Goal: Task Accomplishment & Management: Manage account settings

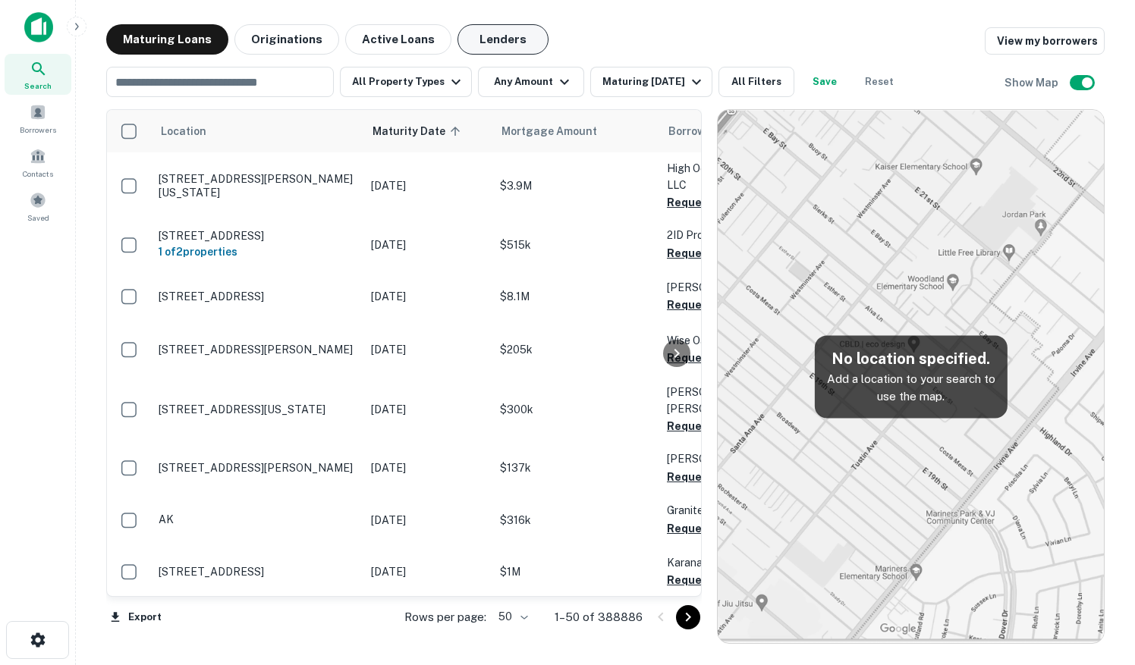
click at [501, 42] on button "Lenders" at bounding box center [502, 39] width 91 height 30
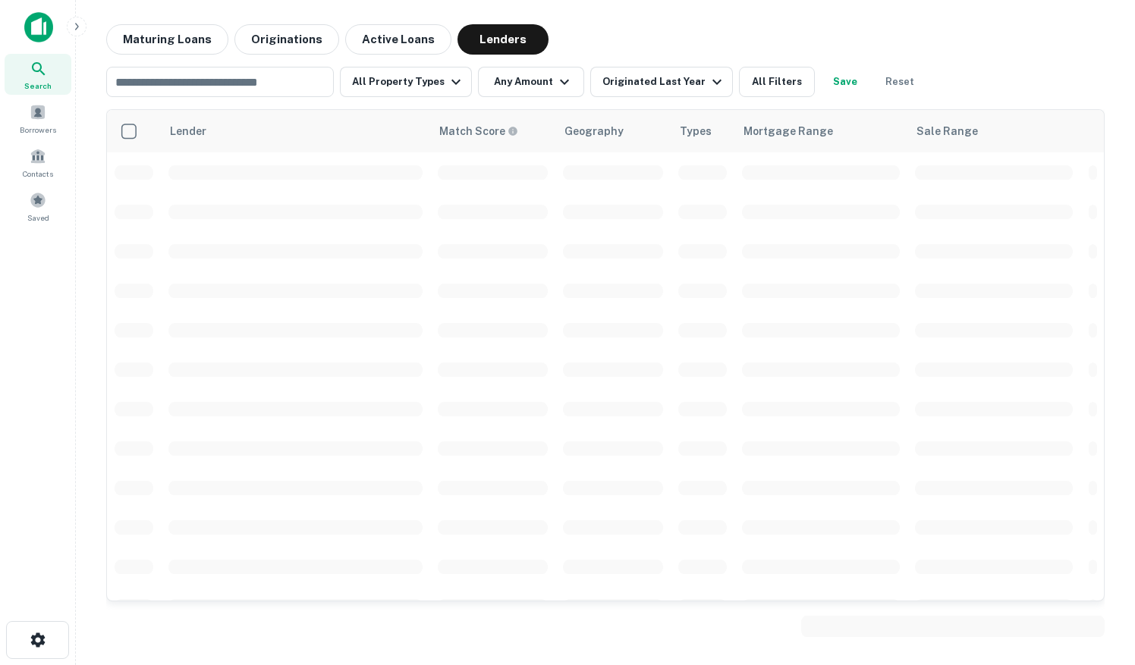
click at [33, 76] on icon at bounding box center [39, 69] width 18 height 18
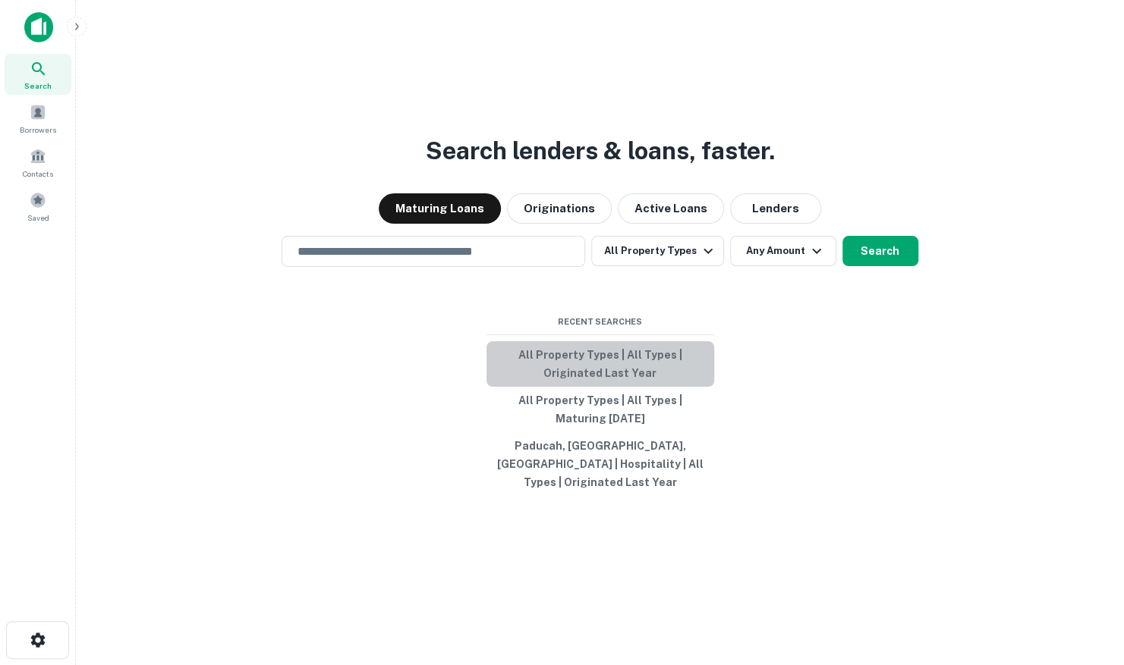
click at [580, 364] on button "All Property Types | All Types | Originated Last Year" at bounding box center [600, 364] width 228 height 46
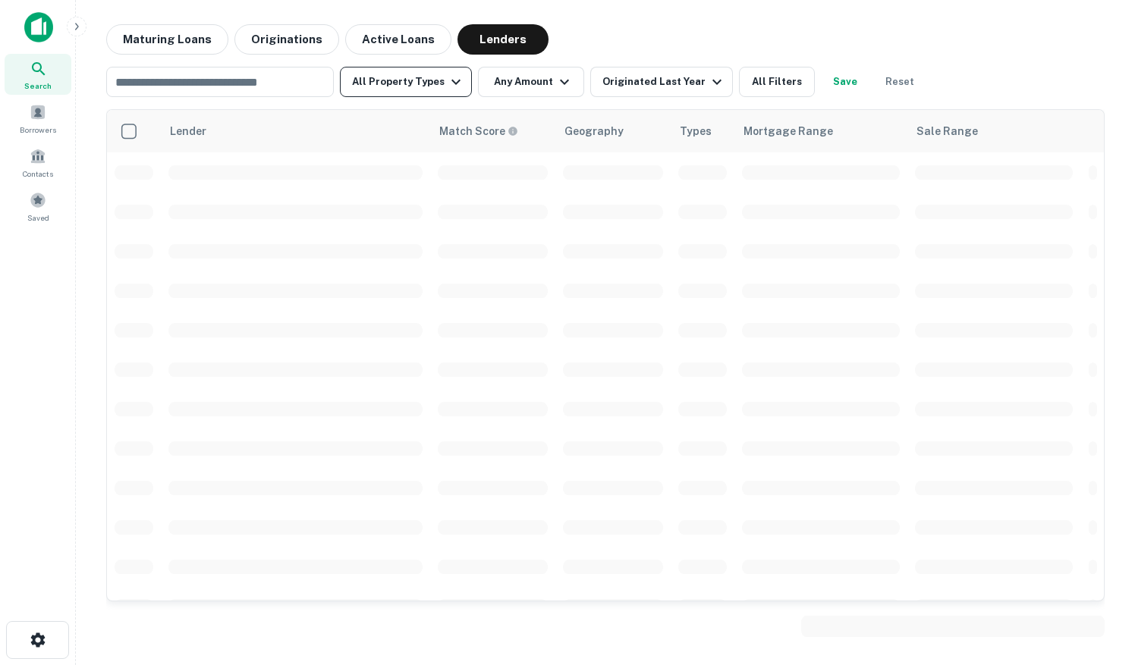
click at [402, 78] on button "All Property Types" at bounding box center [406, 82] width 132 height 30
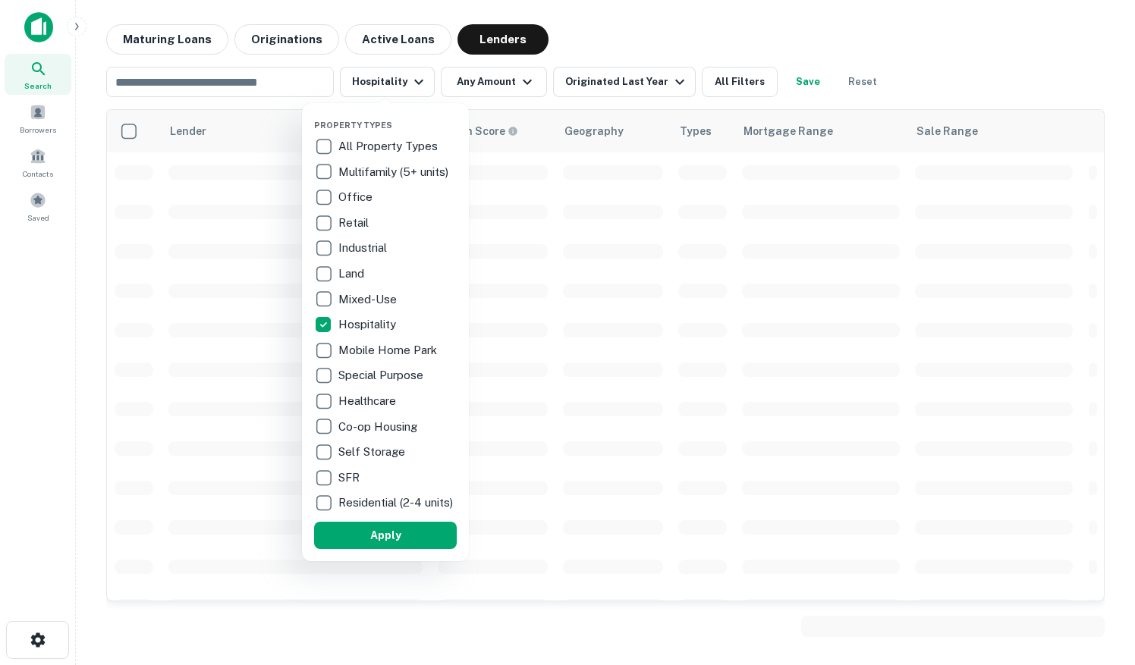
click at [385, 542] on button "Apply" at bounding box center [385, 535] width 143 height 27
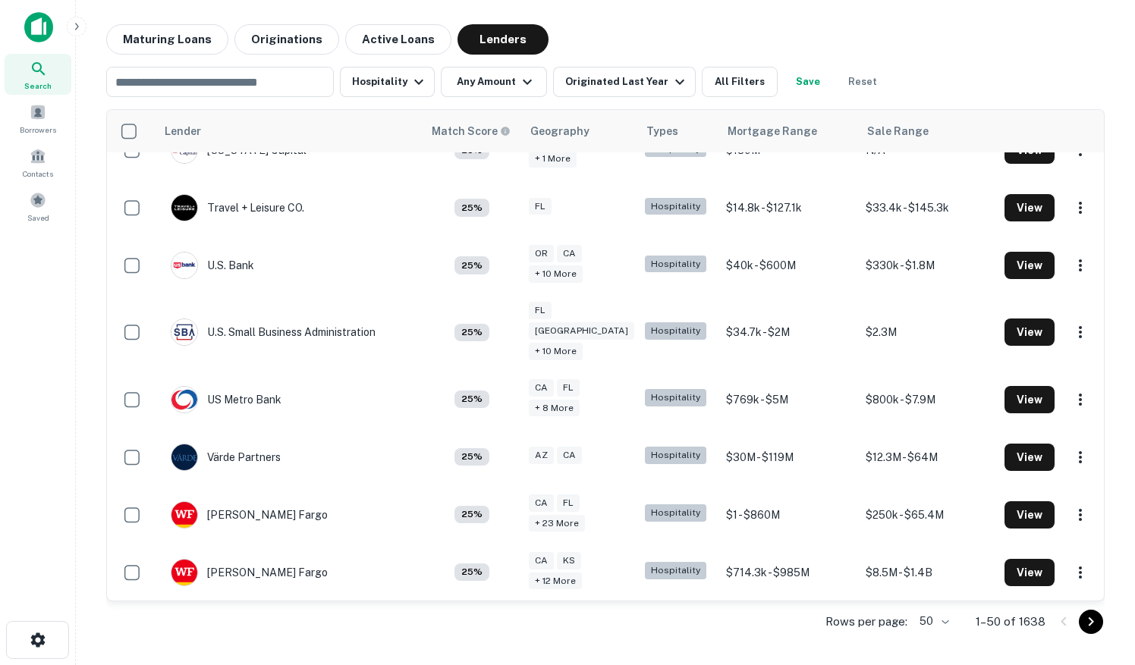
scroll to position [2434, 0]
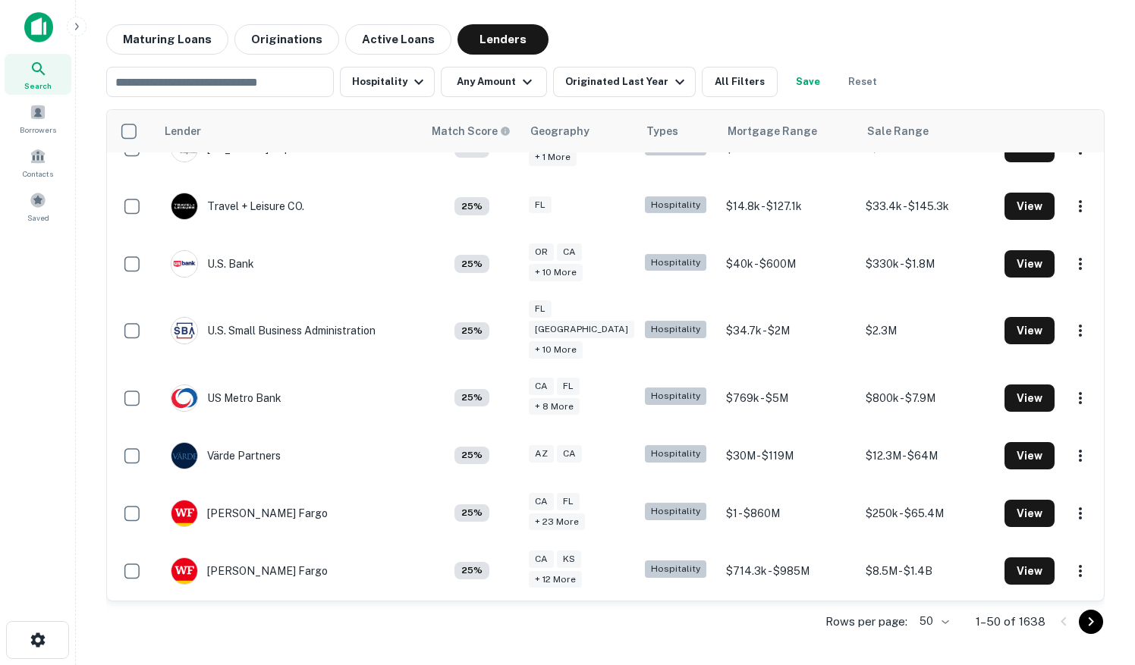
click at [1092, 621] on icon "Go to next page" at bounding box center [1091, 622] width 18 height 18
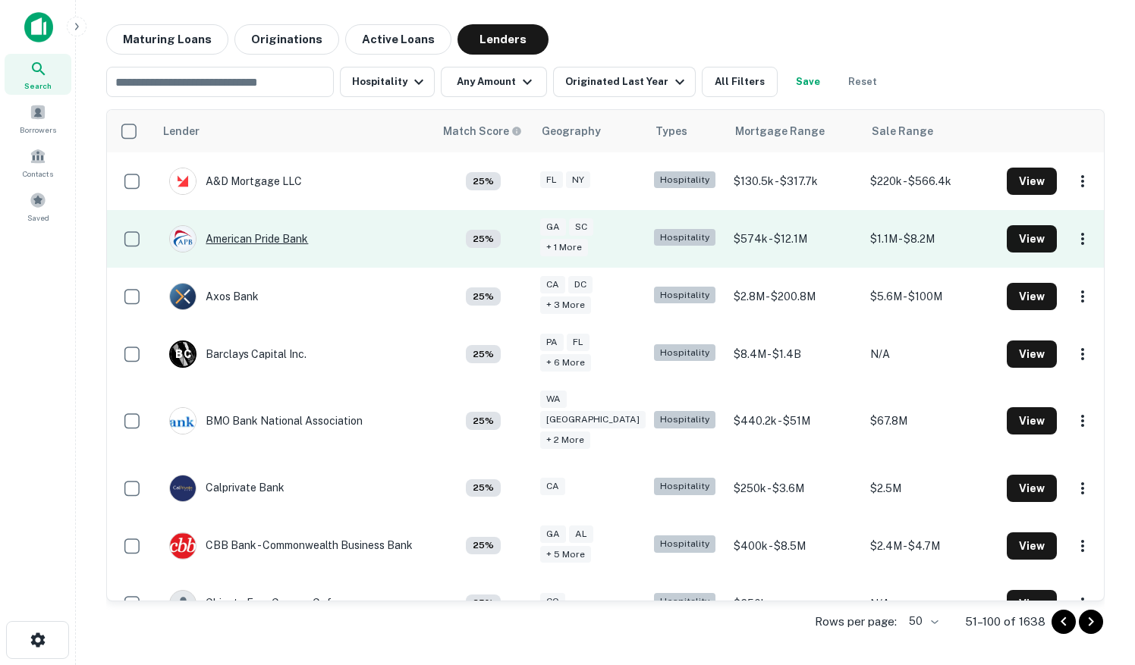
click at [274, 240] on div "American Pride Bank" at bounding box center [238, 238] width 139 height 27
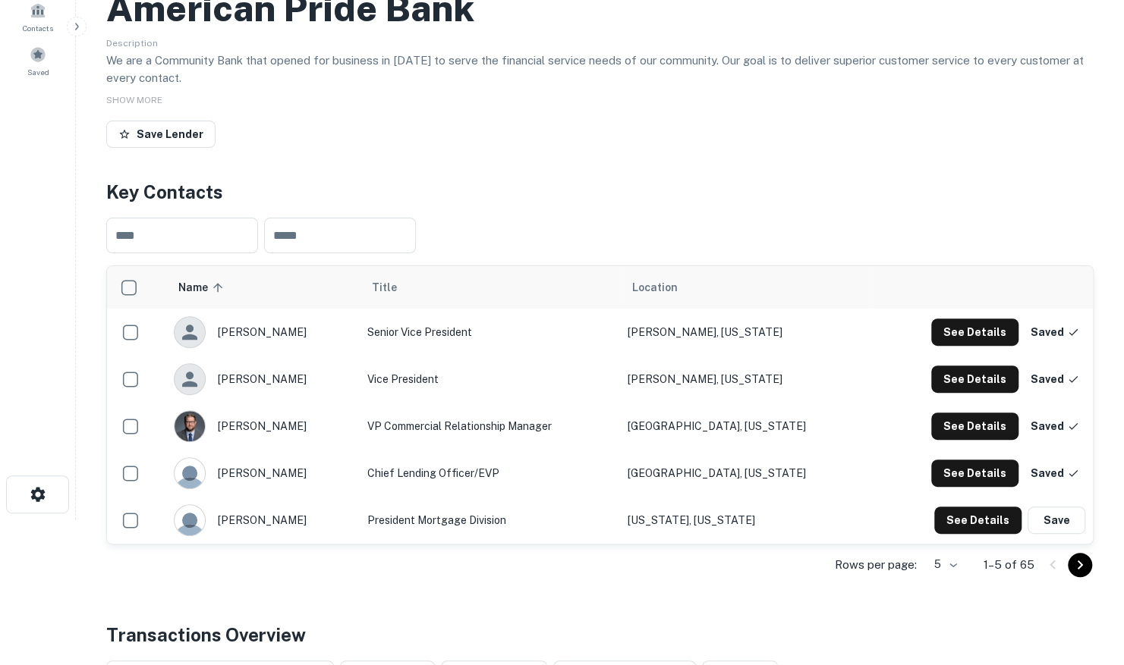
scroll to position [152, 0]
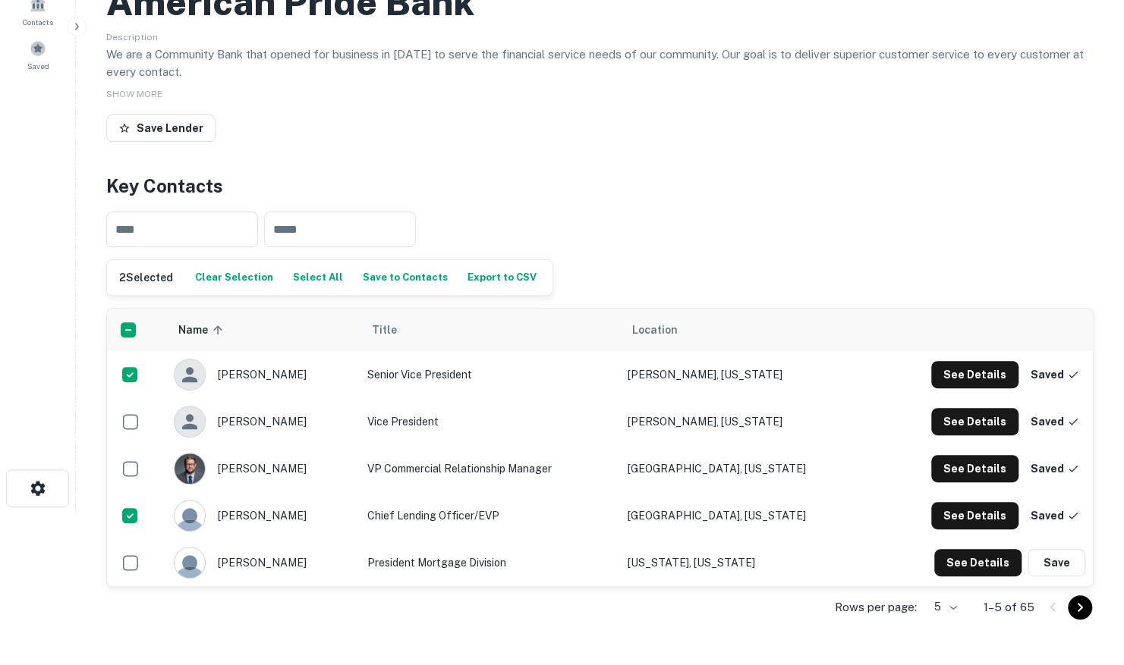
click at [944, 514] on body "Search Borrowers Contacts Saved Back to search American Pride Bank Description …" at bounding box center [562, 180] width 1124 height 665
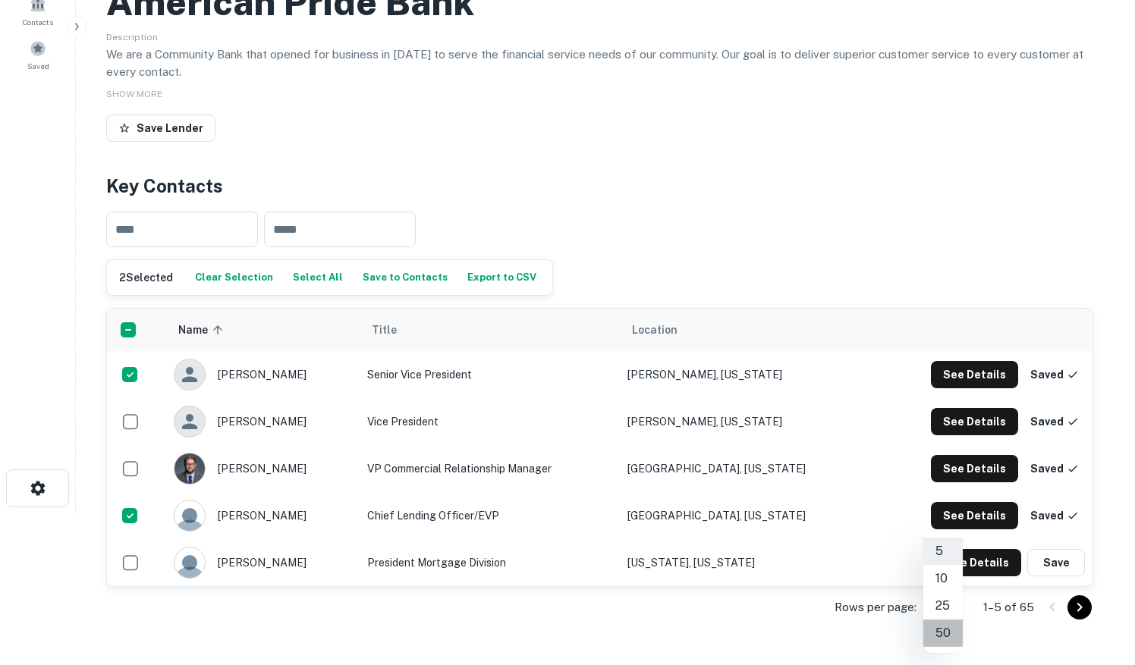
click at [943, 631] on li "50" at bounding box center [942, 633] width 39 height 27
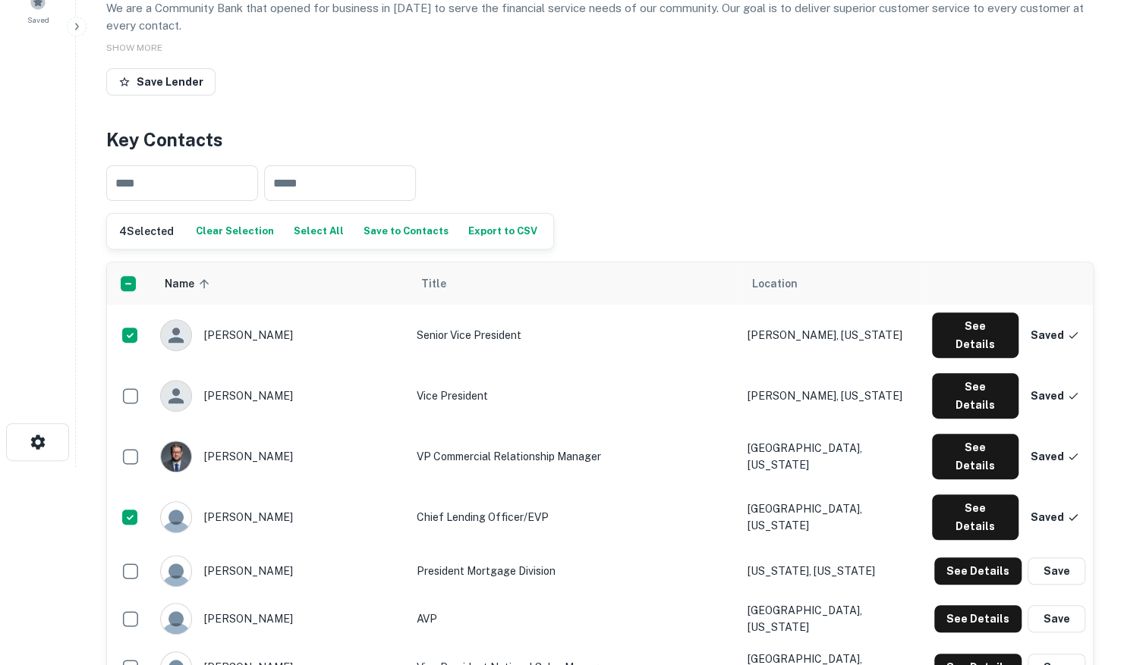
scroll to position [76, 0]
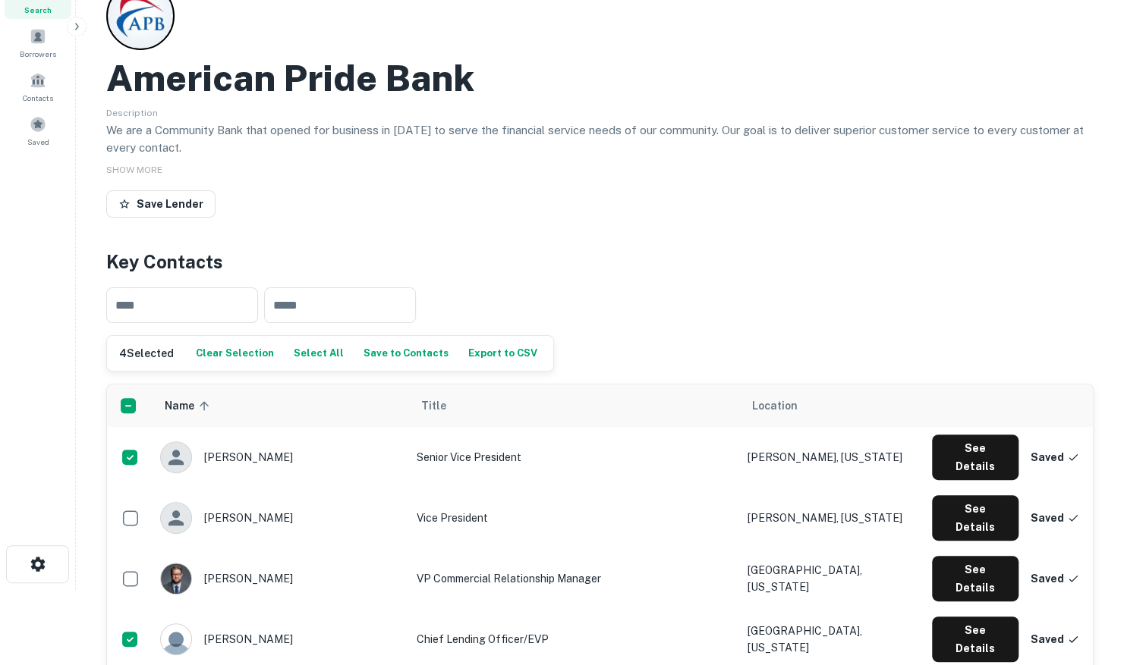
click at [383, 355] on button "Save to Contacts" at bounding box center [406, 353] width 93 height 23
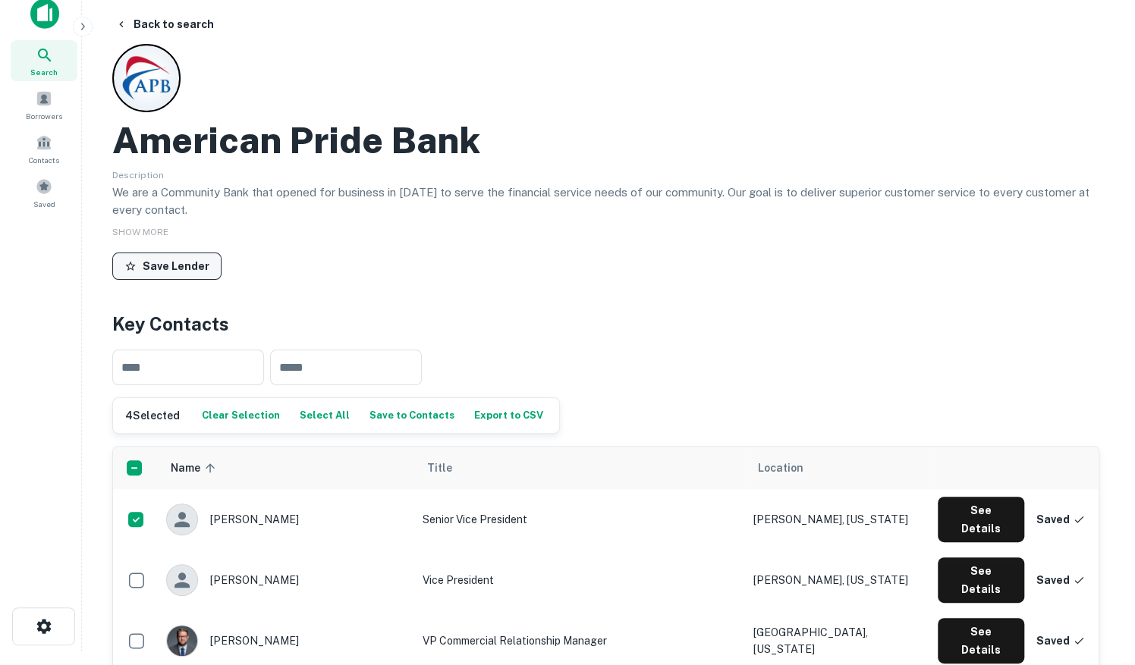
scroll to position [0, 0]
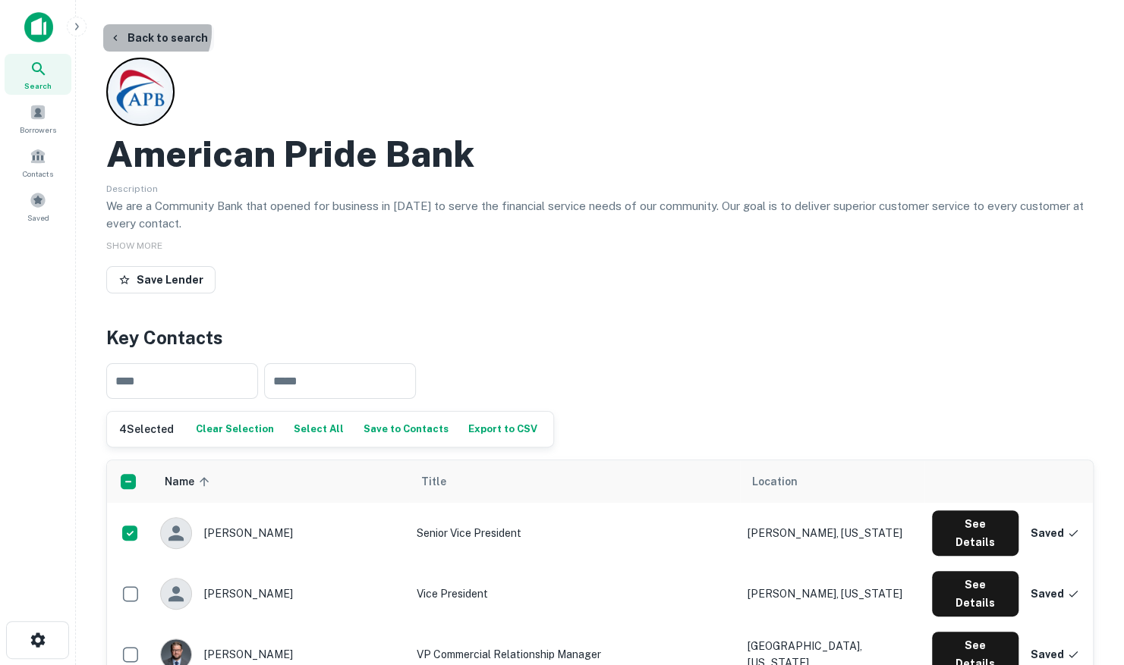
click at [149, 33] on button "Back to search" at bounding box center [158, 37] width 111 height 27
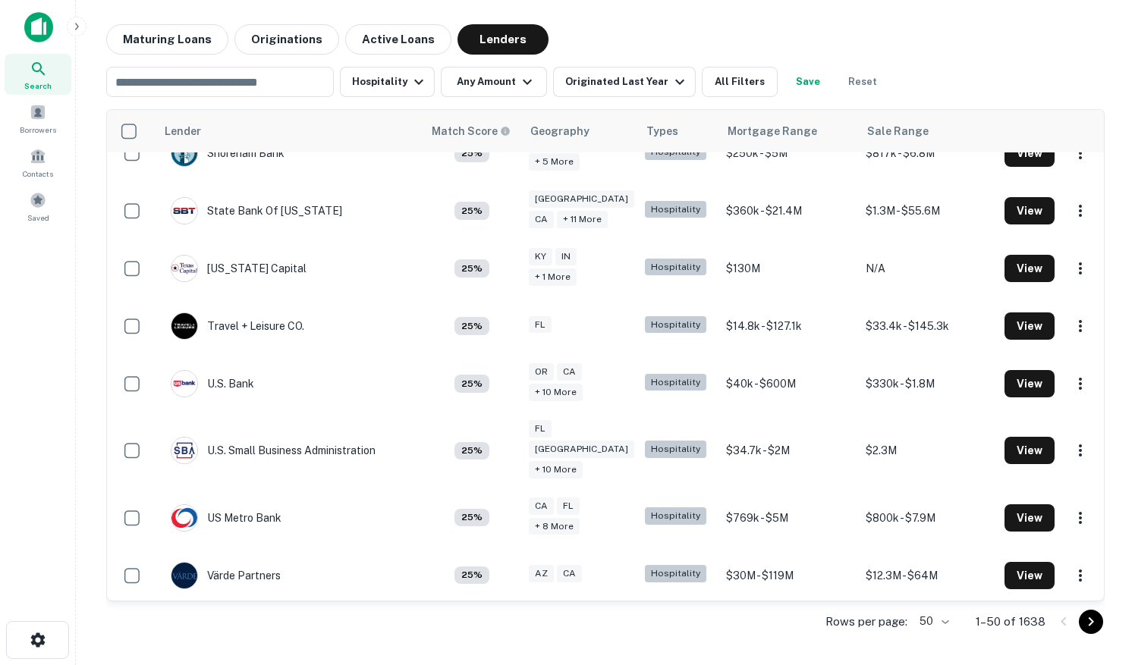
scroll to position [2434, 0]
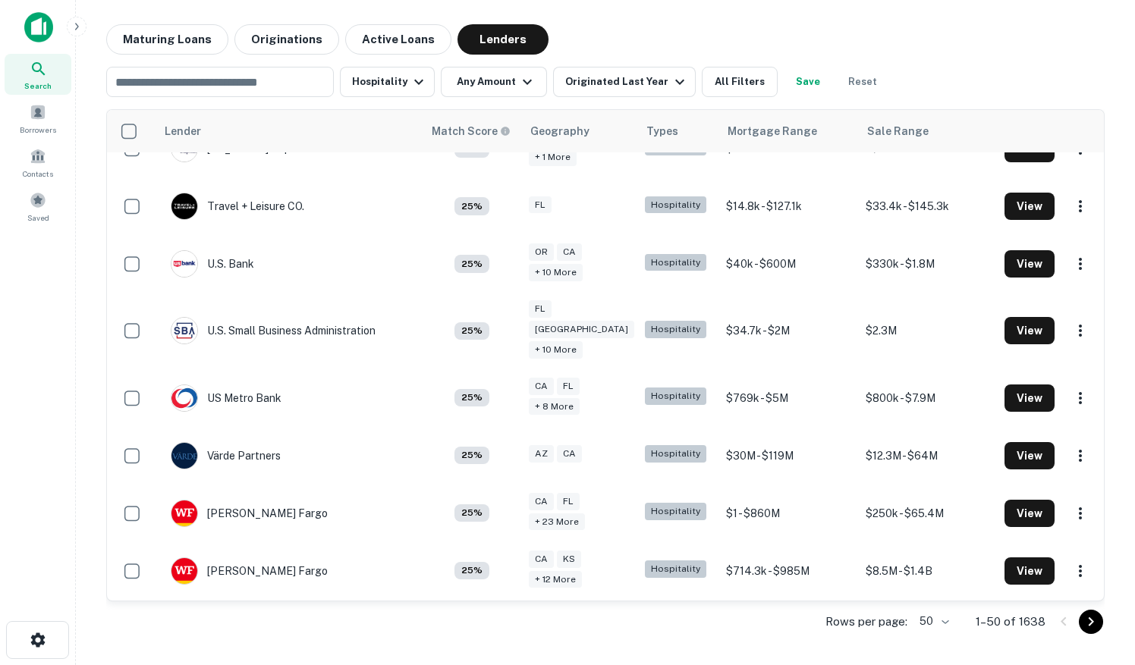
click at [950, 619] on body "Search Borrowers Contacts Saved Maturing Loans Originations Active Loans Lender…" at bounding box center [567, 332] width 1135 height 665
click at [945, 604] on li "200" at bounding box center [935, 606] width 52 height 27
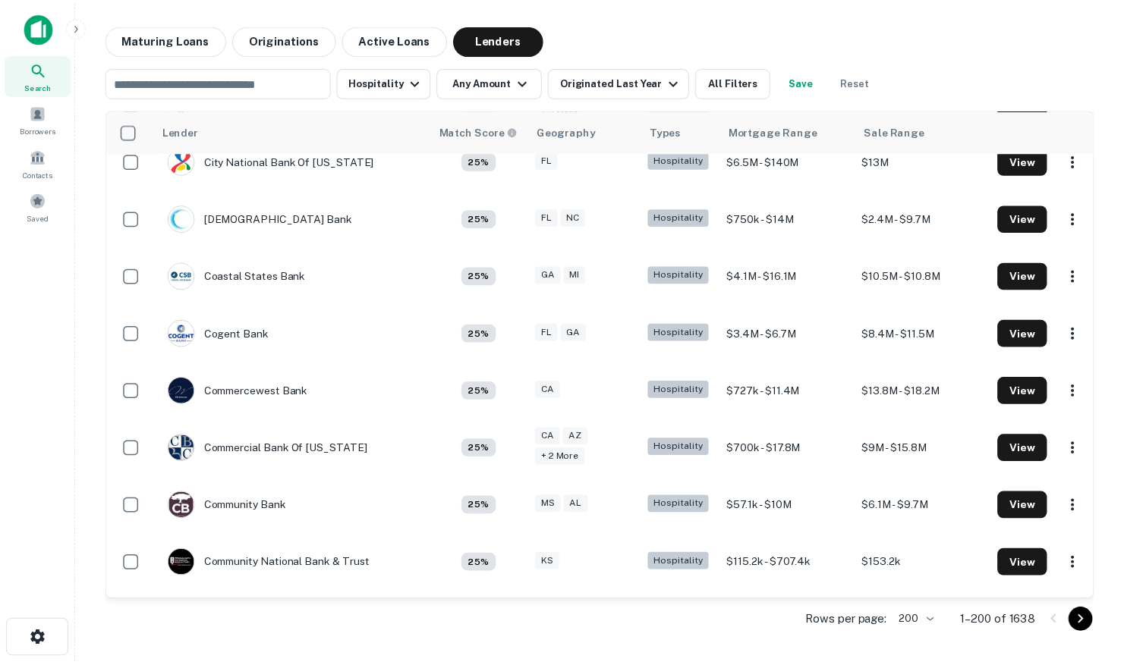
scroll to position [3262, 0]
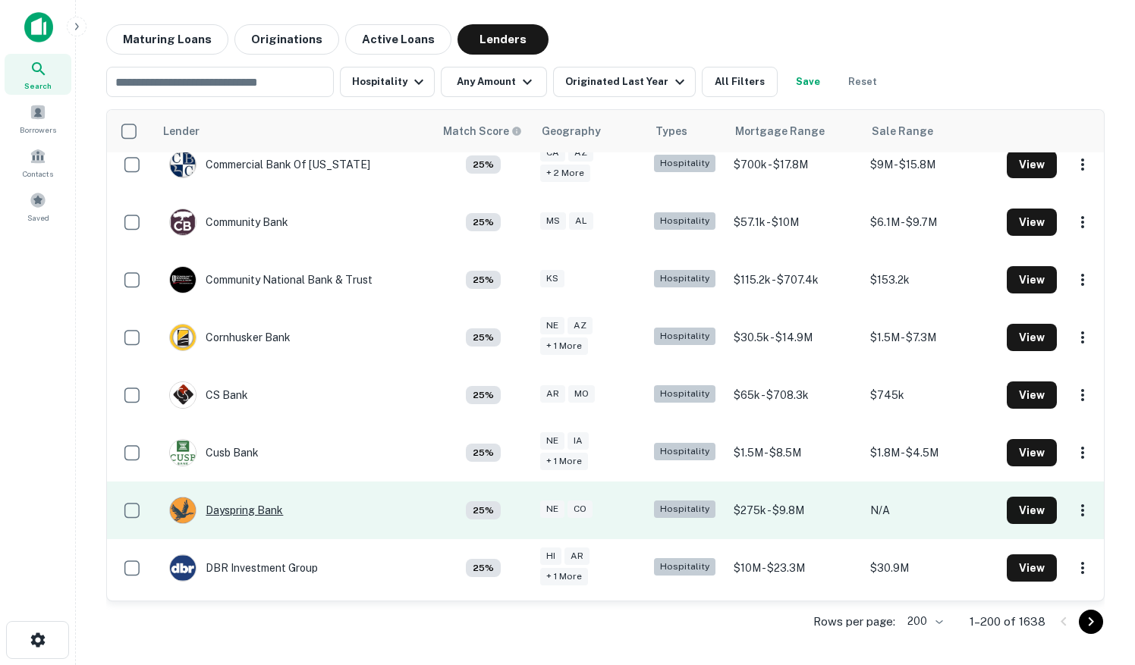
click at [222, 497] on div "Dayspring Bank" at bounding box center [226, 510] width 114 height 27
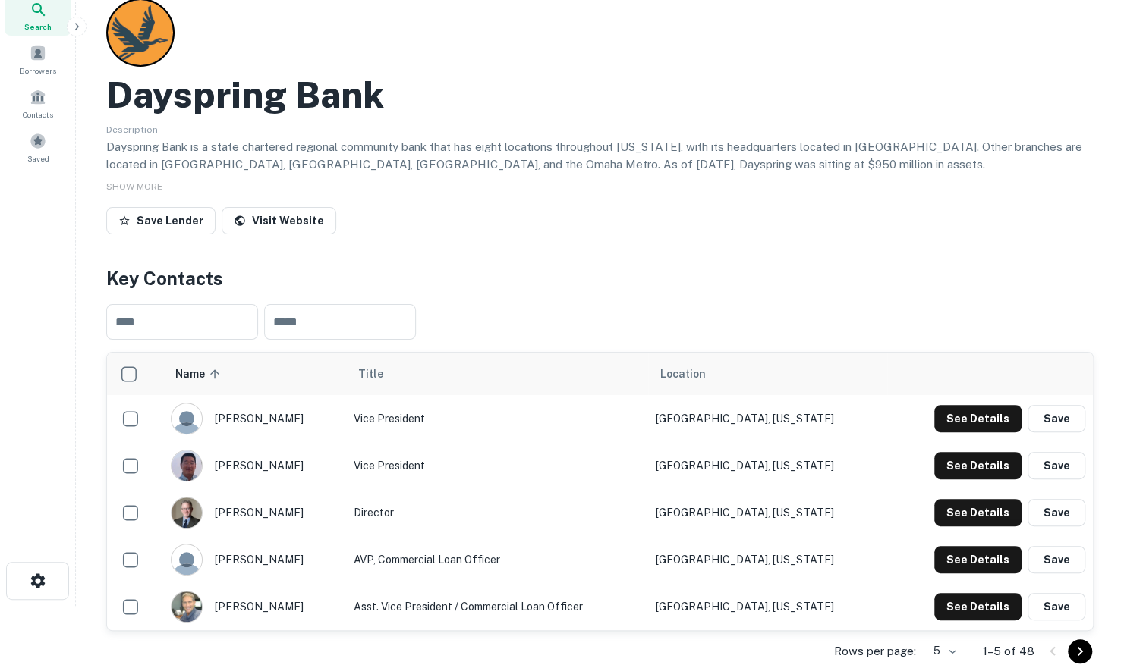
scroll to position [228, 0]
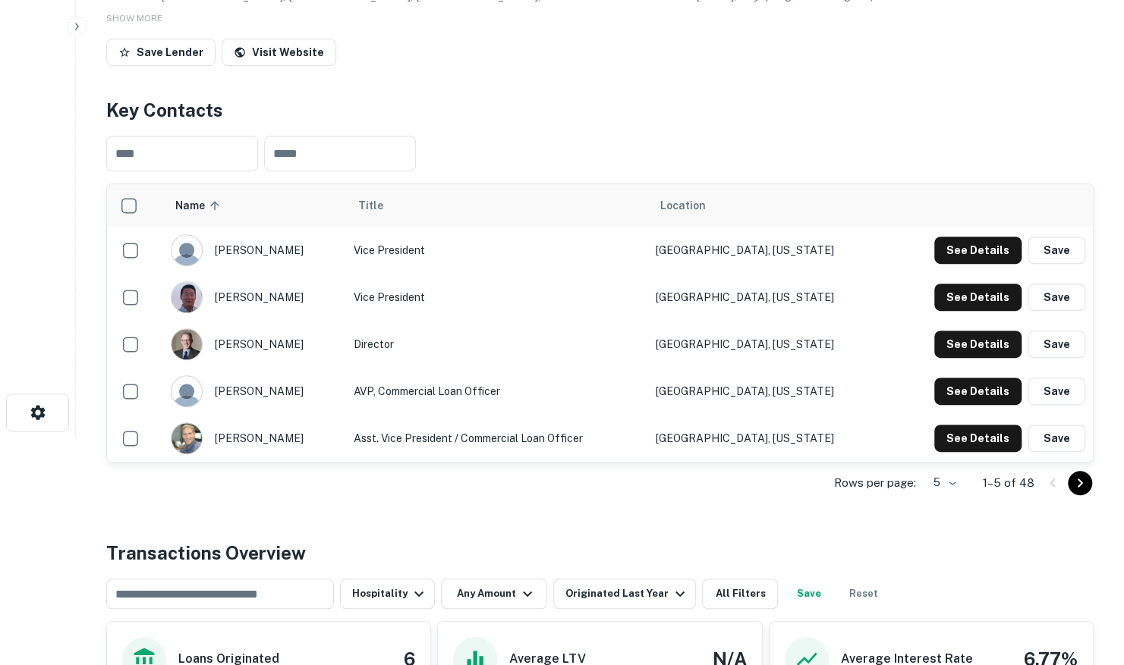
click at [945, 438] on body "Search Borrowers Contacts Saved Back to search Dayspring Bank Description Daysp…" at bounding box center [562, 104] width 1124 height 665
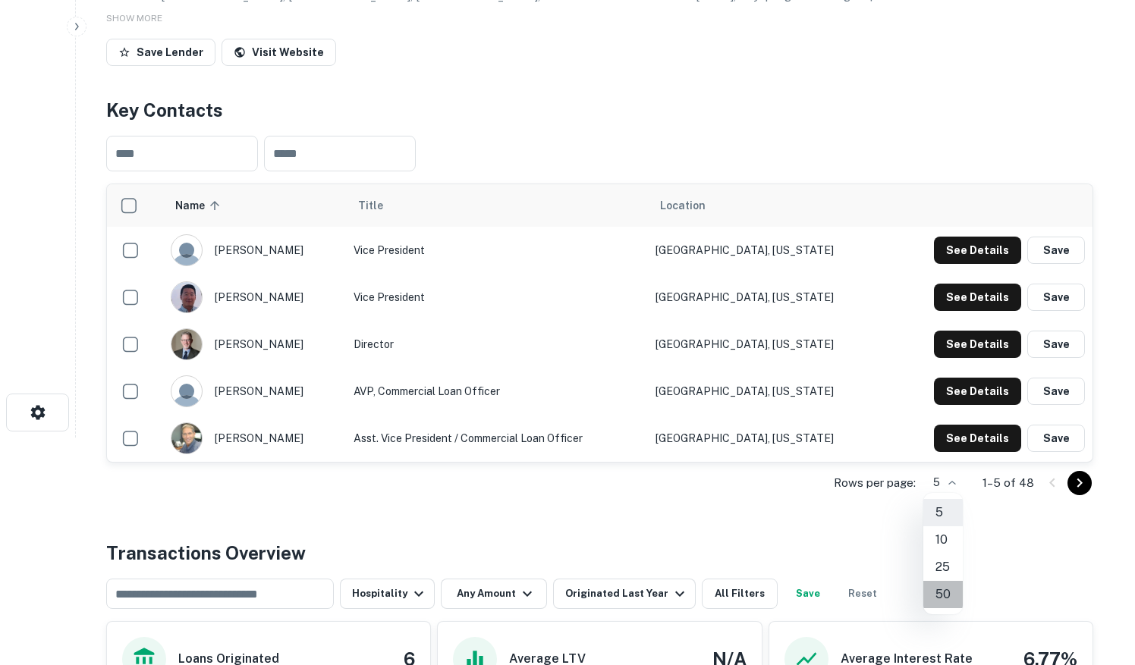
click at [938, 595] on li "50" at bounding box center [942, 594] width 39 height 27
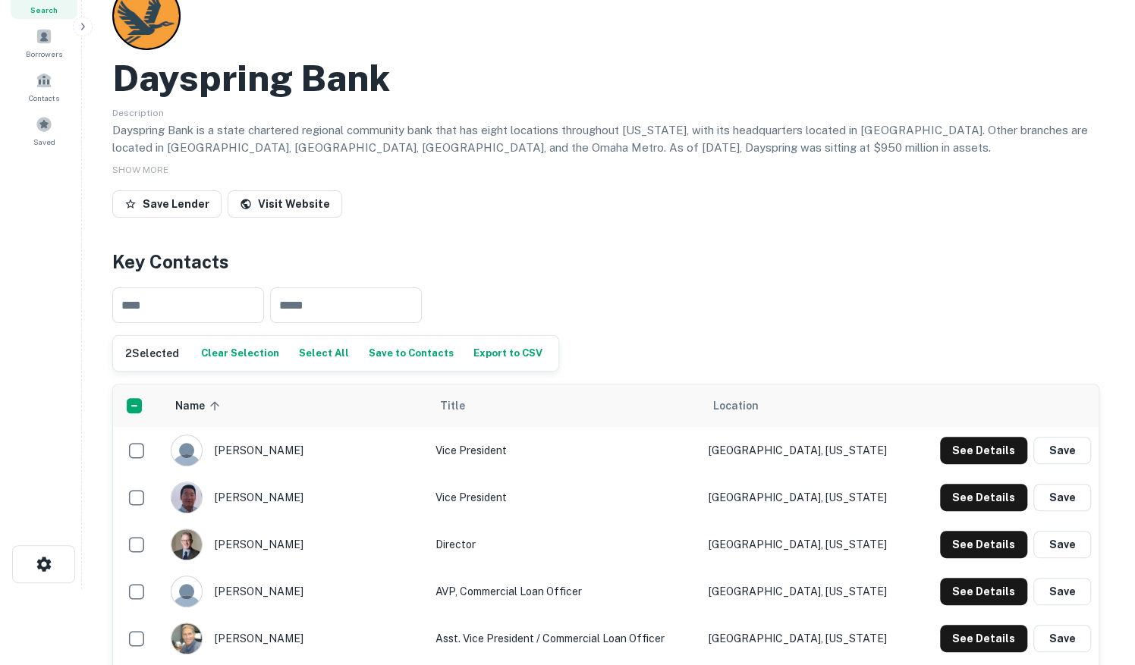
scroll to position [0, 0]
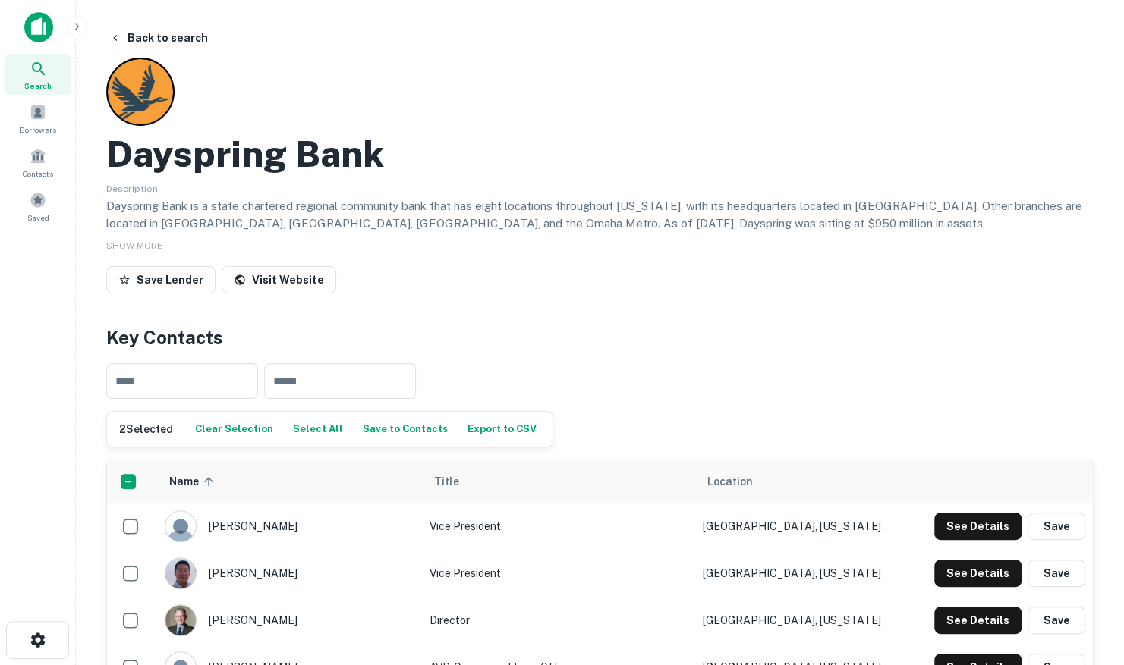
drag, startPoint x: 375, startPoint y: 427, endPoint x: 297, endPoint y: 301, distance: 147.8
click at [375, 428] on button "Save to Contacts" at bounding box center [405, 429] width 93 height 23
click at [159, 39] on button "Back to search" at bounding box center [158, 37] width 111 height 27
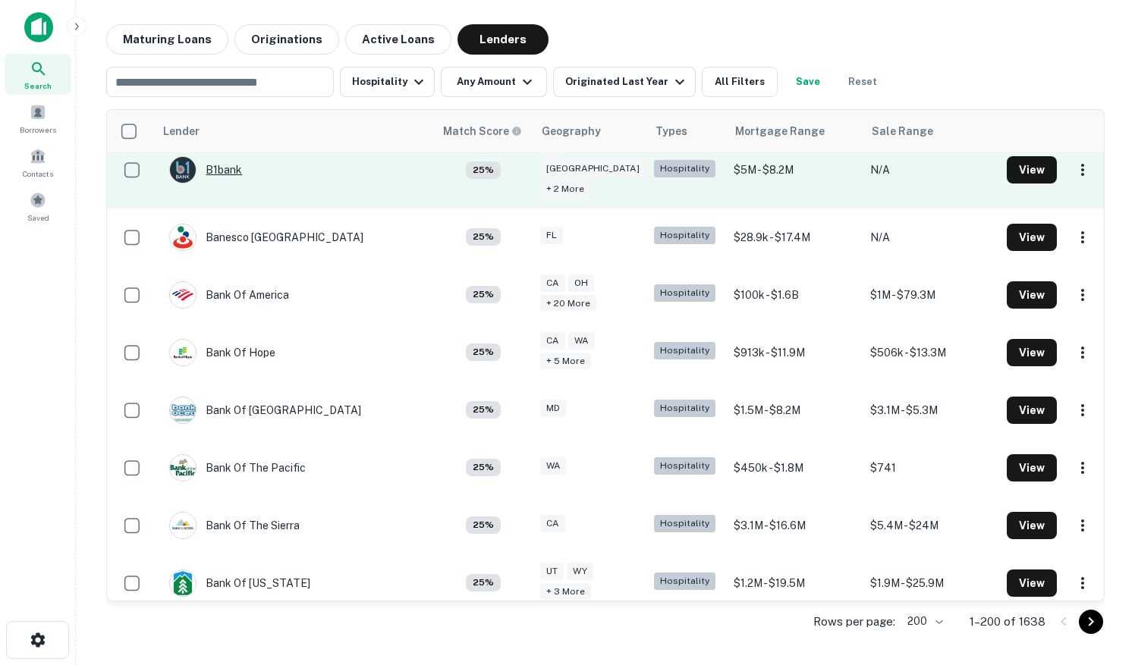
scroll to position [1062, 0]
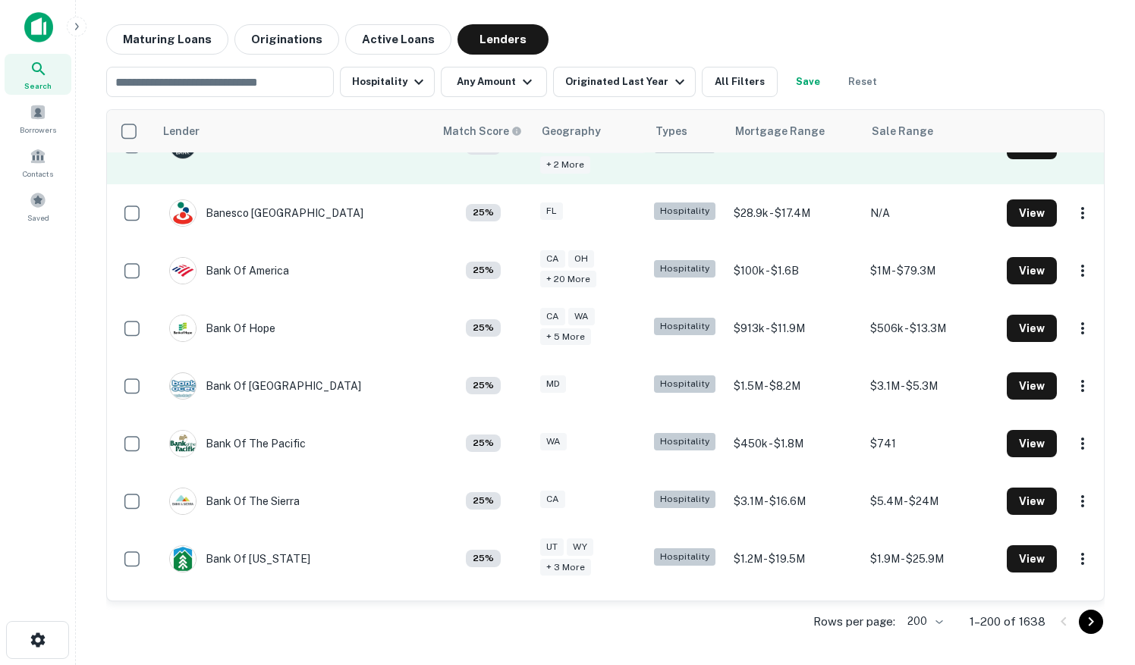
click at [235, 372] on div "Bank Of Ocean City" at bounding box center [265, 385] width 192 height 27
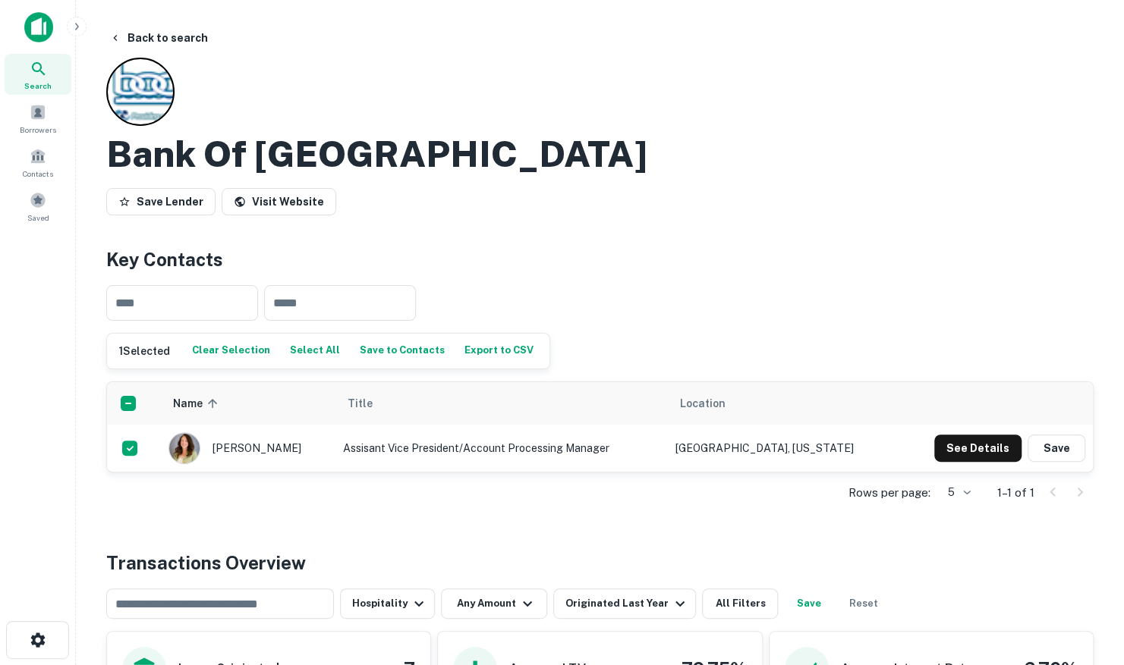
click at [413, 352] on button "Save to Contacts" at bounding box center [402, 351] width 93 height 23
click at [158, 32] on button "Back to search" at bounding box center [158, 37] width 111 height 27
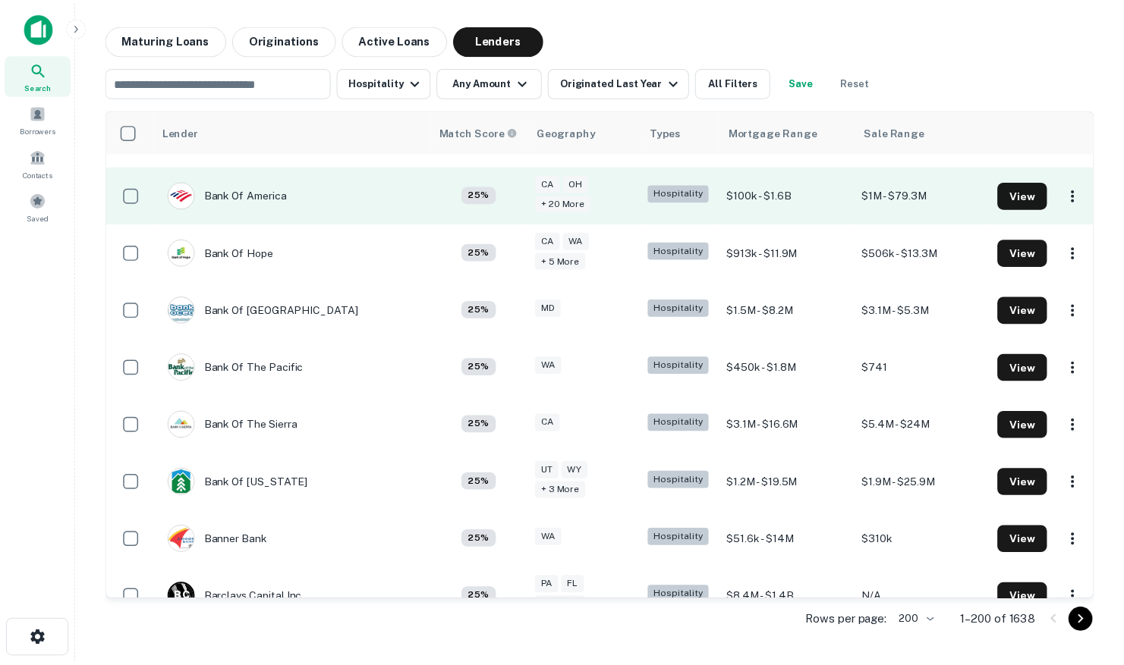
scroll to position [1214, 0]
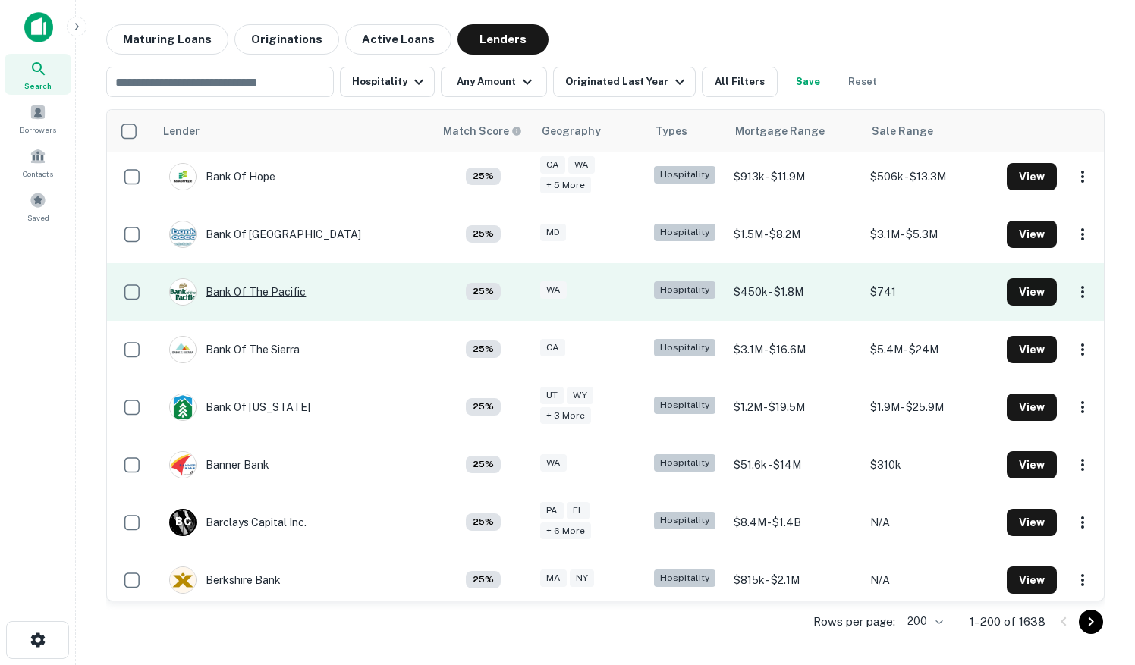
click at [236, 278] on div "Bank Of The Pacific" at bounding box center [237, 291] width 137 height 27
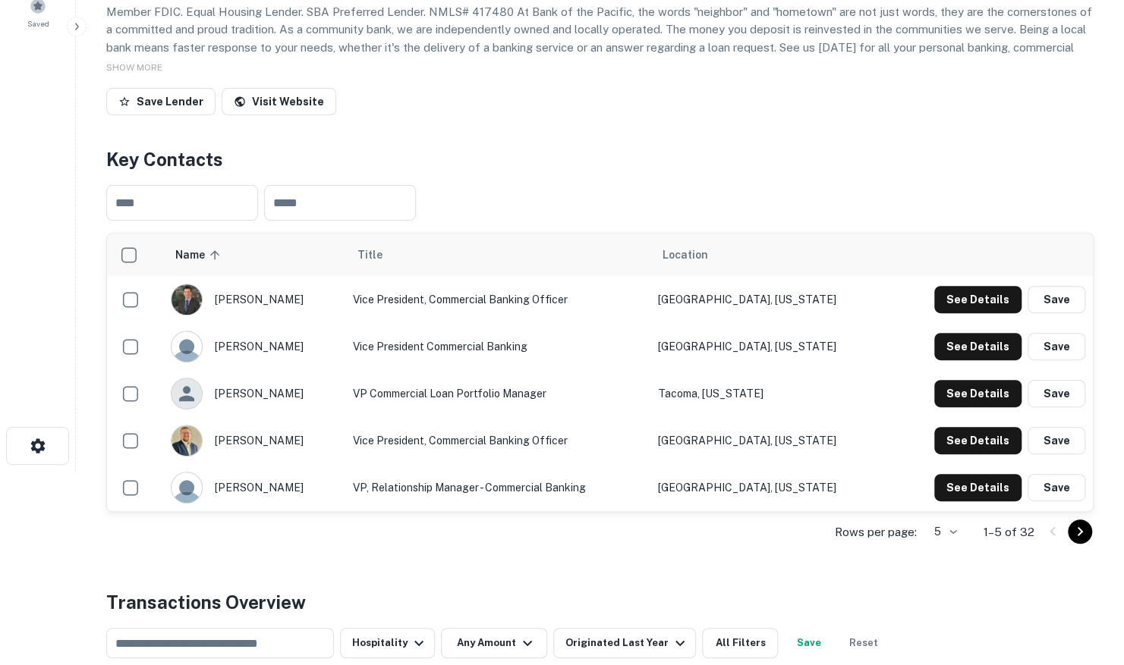
scroll to position [228, 0]
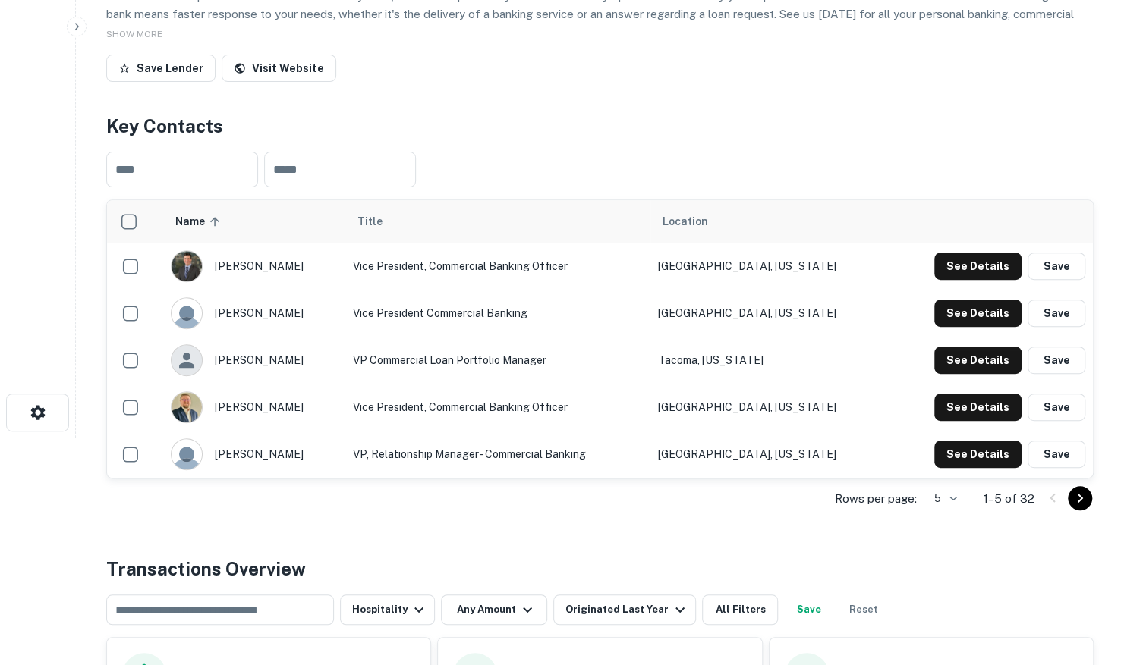
click at [954, 438] on body "Search Borrowers Contacts Saved Back to search Bank Of The Pacific Description …" at bounding box center [562, 104] width 1124 height 665
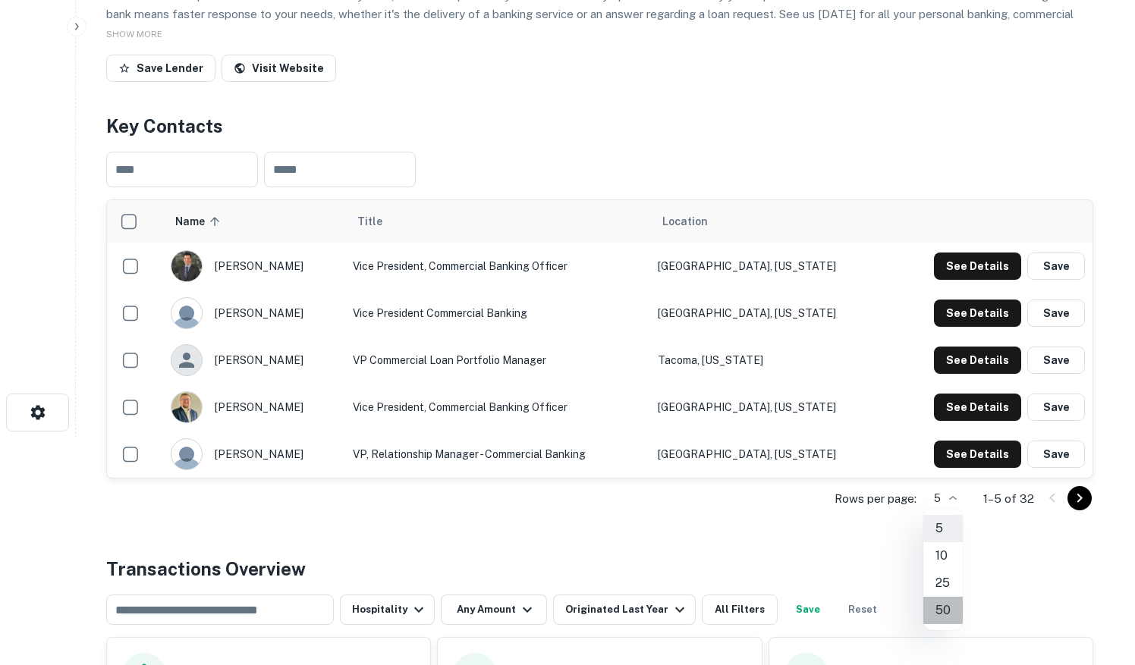
click at [942, 609] on li "50" at bounding box center [942, 610] width 39 height 27
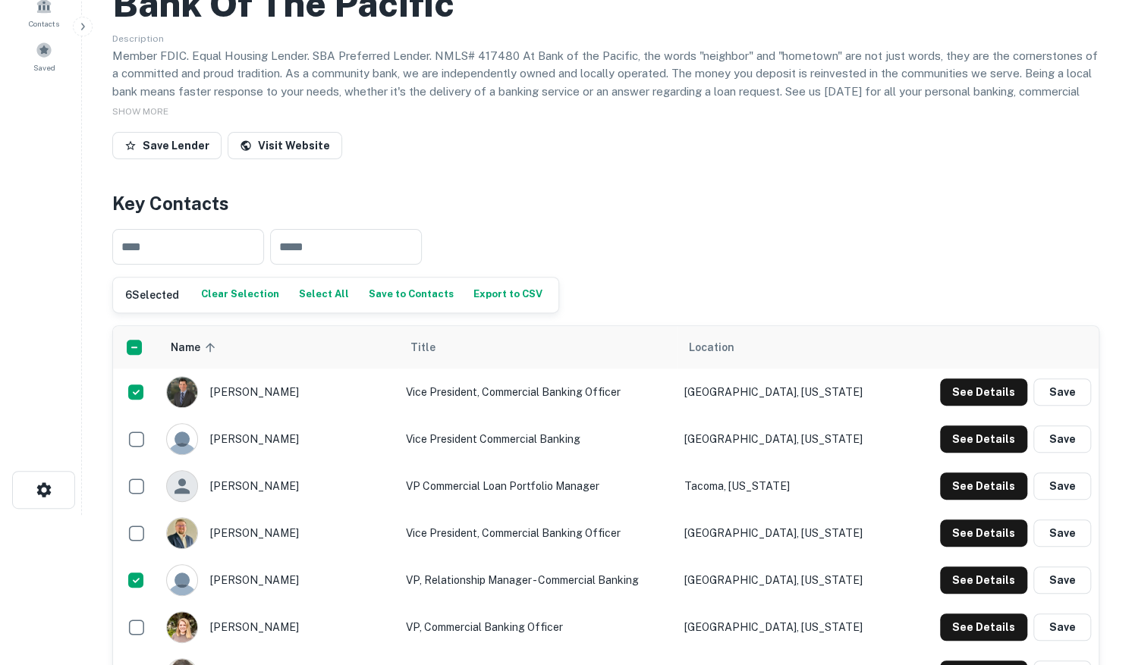
scroll to position [0, 0]
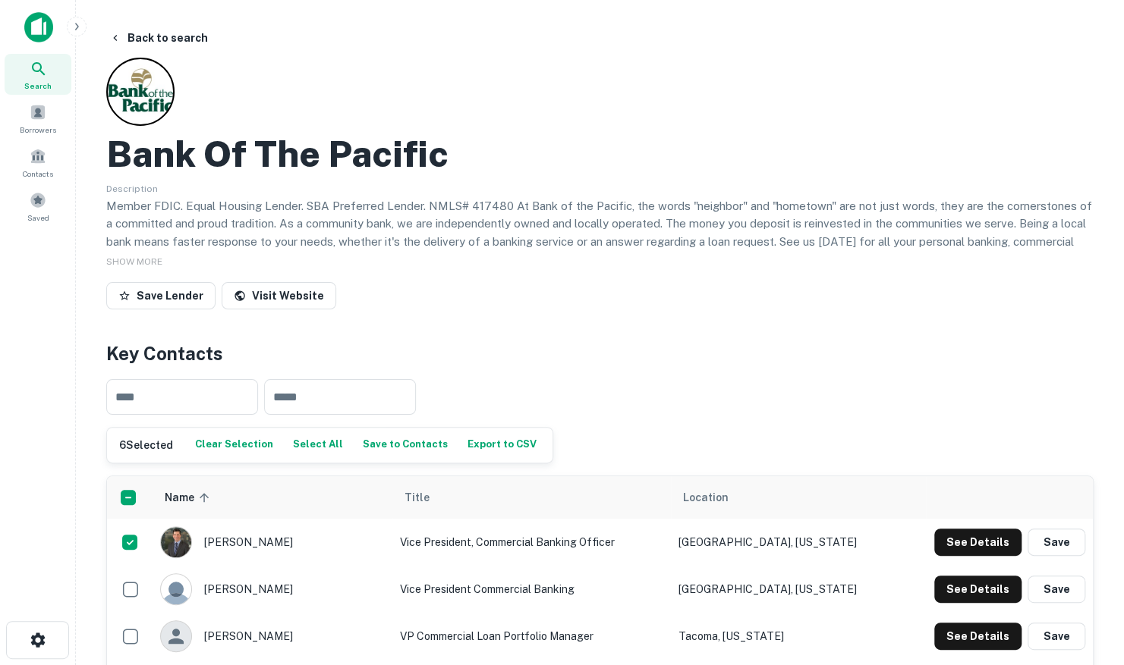
click at [375, 441] on button "Save to Contacts" at bounding box center [405, 445] width 93 height 23
click at [133, 36] on button "Back to search" at bounding box center [158, 37] width 111 height 27
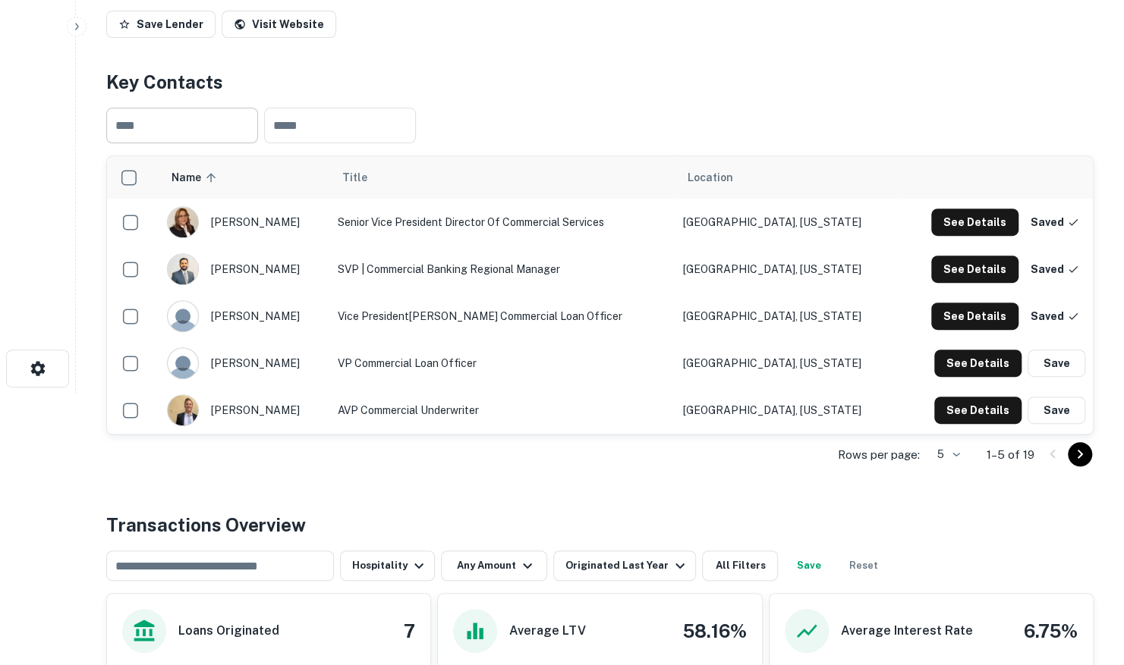
scroll to position [303, 0]
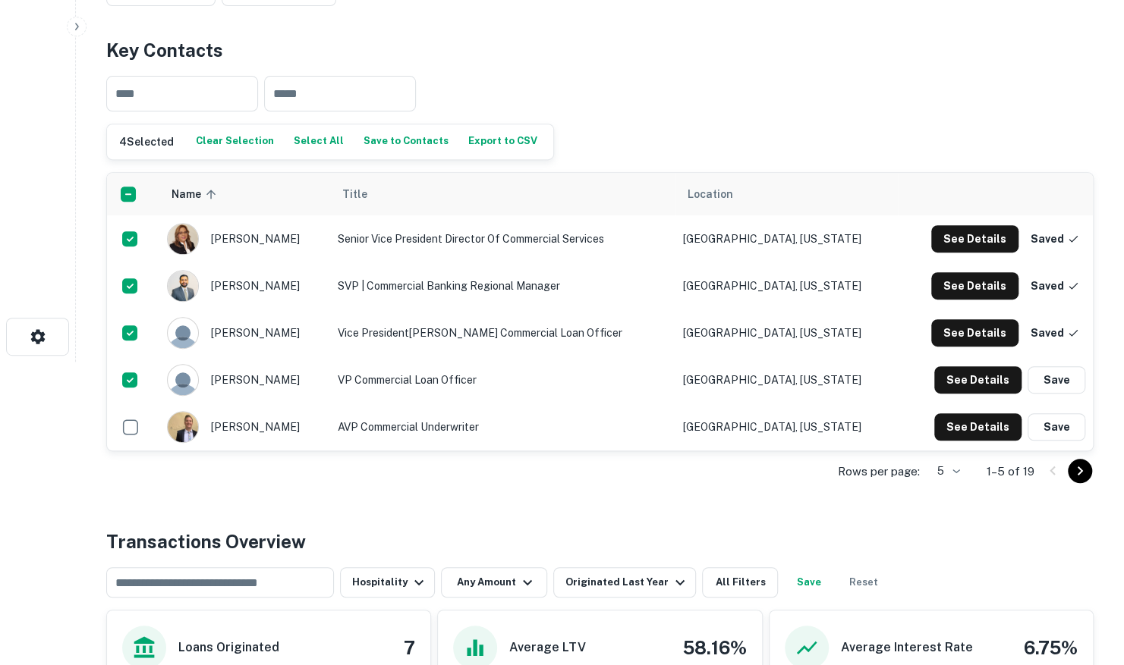
click at [380, 143] on button "Save to Contacts" at bounding box center [406, 141] width 93 height 23
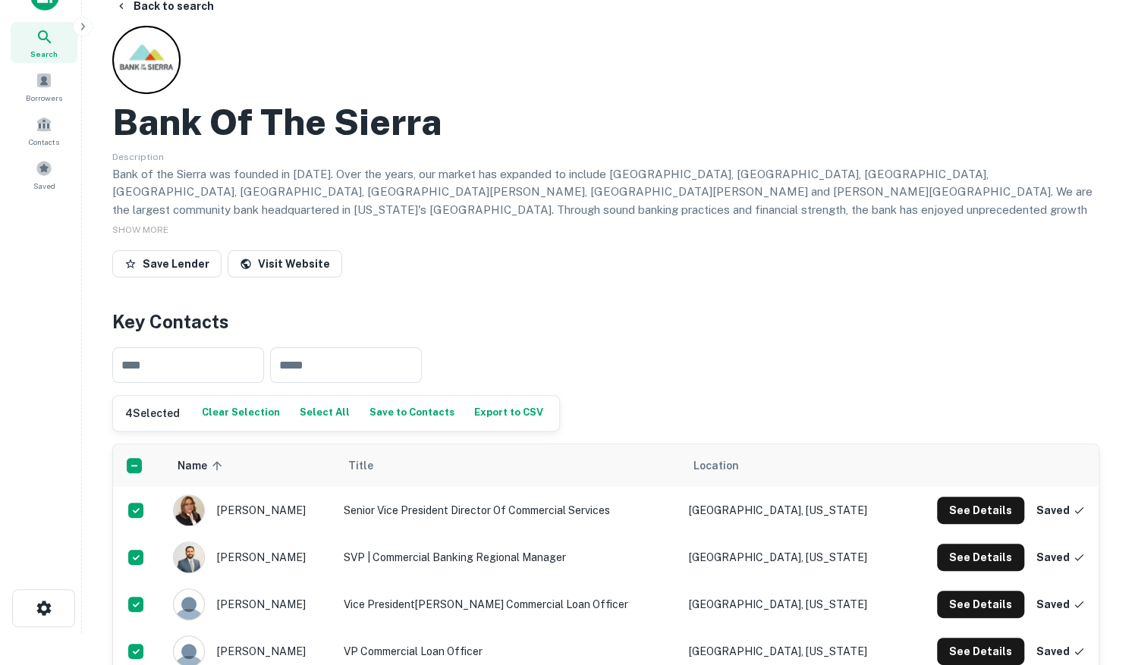
scroll to position [0, 0]
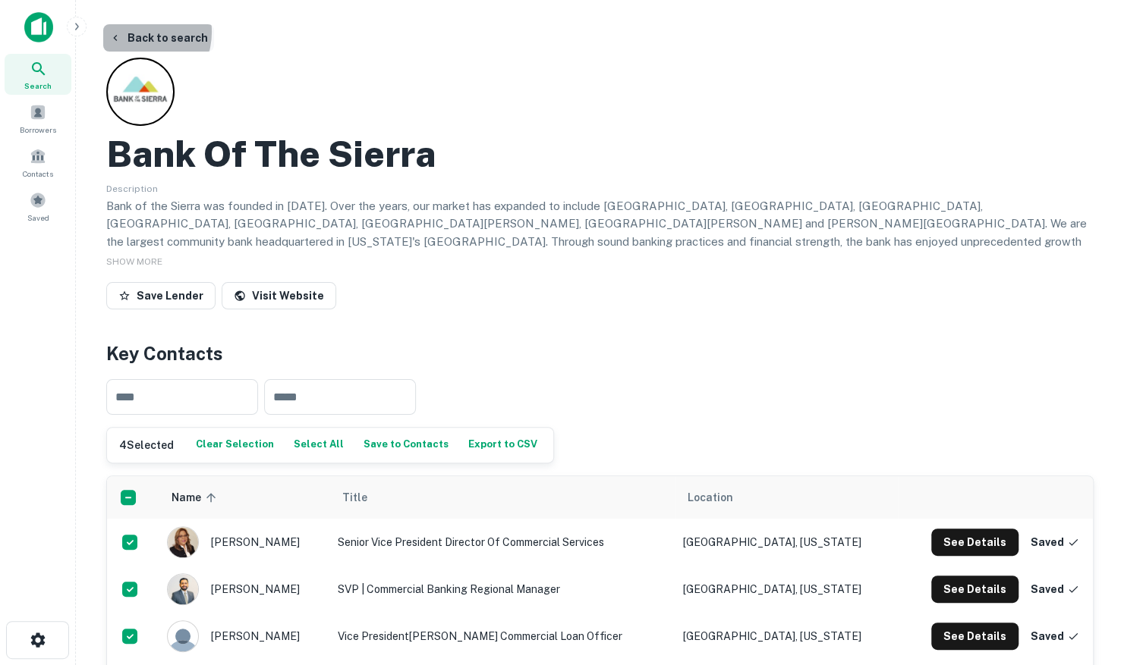
click at [135, 32] on button "Back to search" at bounding box center [158, 37] width 111 height 27
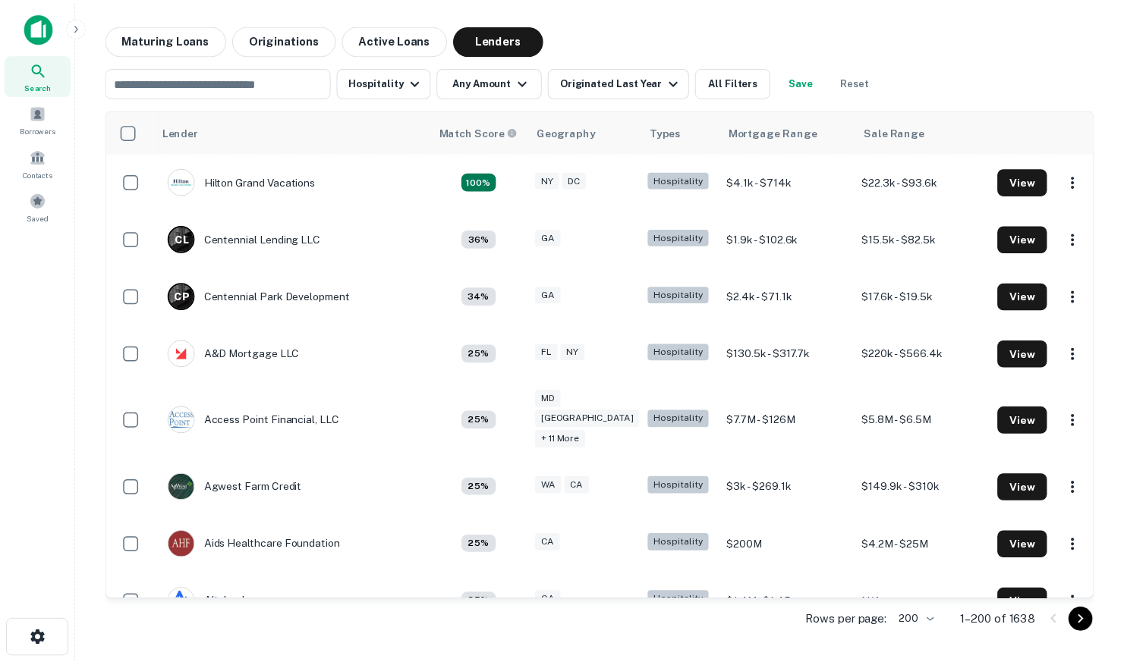
scroll to position [1214, 0]
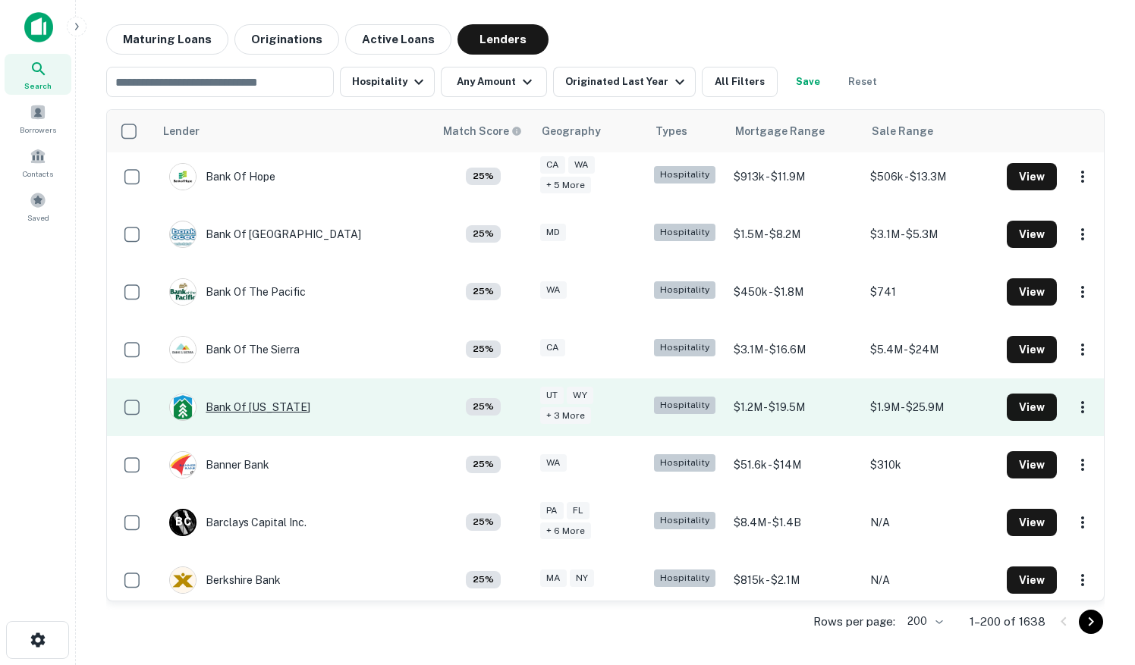
click at [219, 394] on div "Bank Of Utah" at bounding box center [239, 407] width 141 height 27
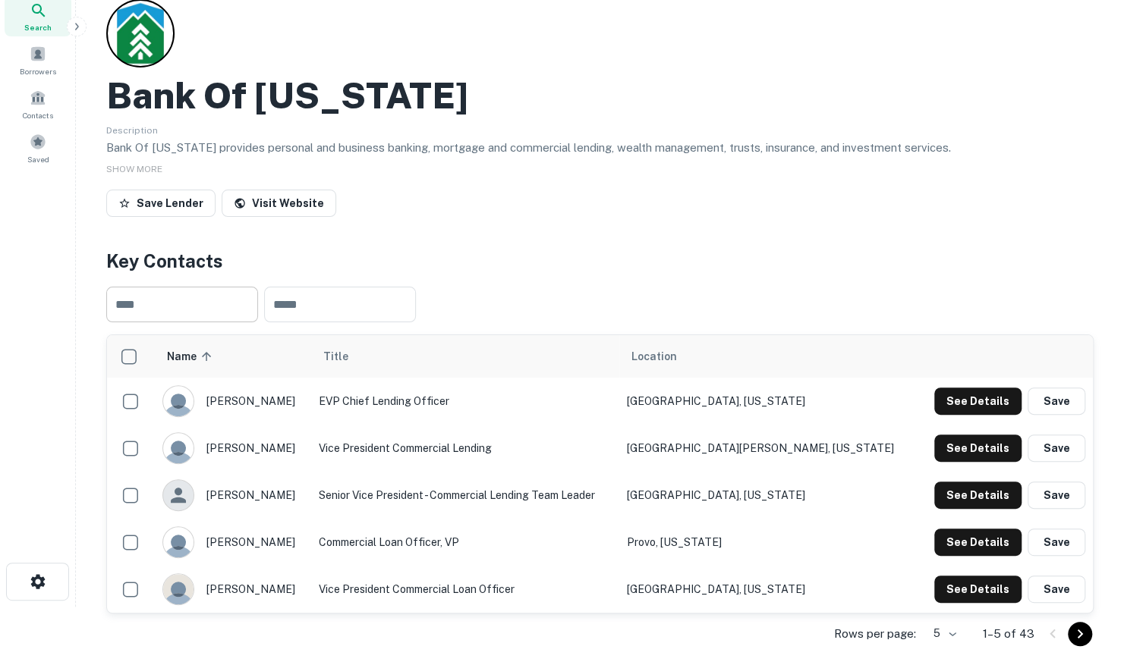
scroll to position [303, 0]
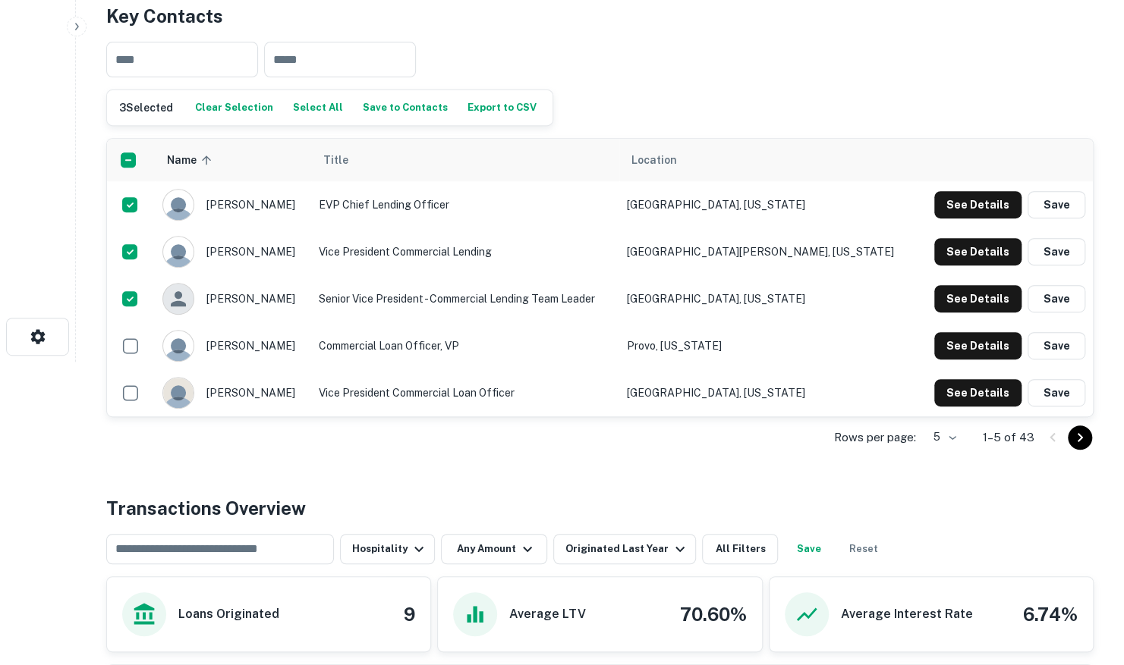
click at [369, 110] on button "Save to Contacts" at bounding box center [405, 107] width 93 height 23
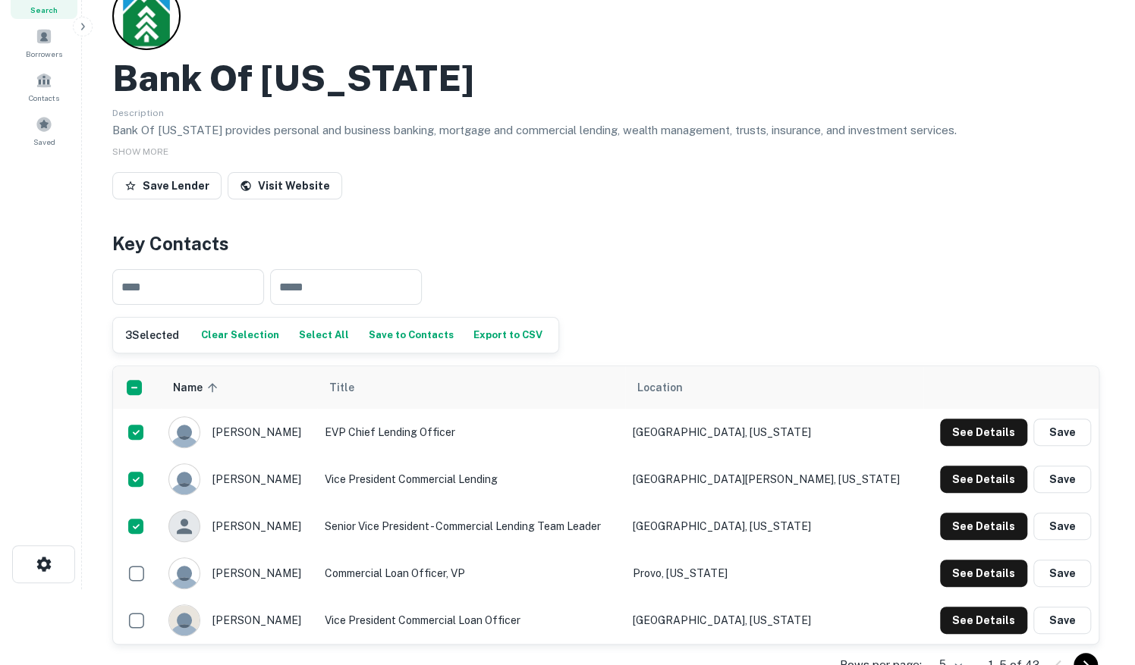
scroll to position [0, 0]
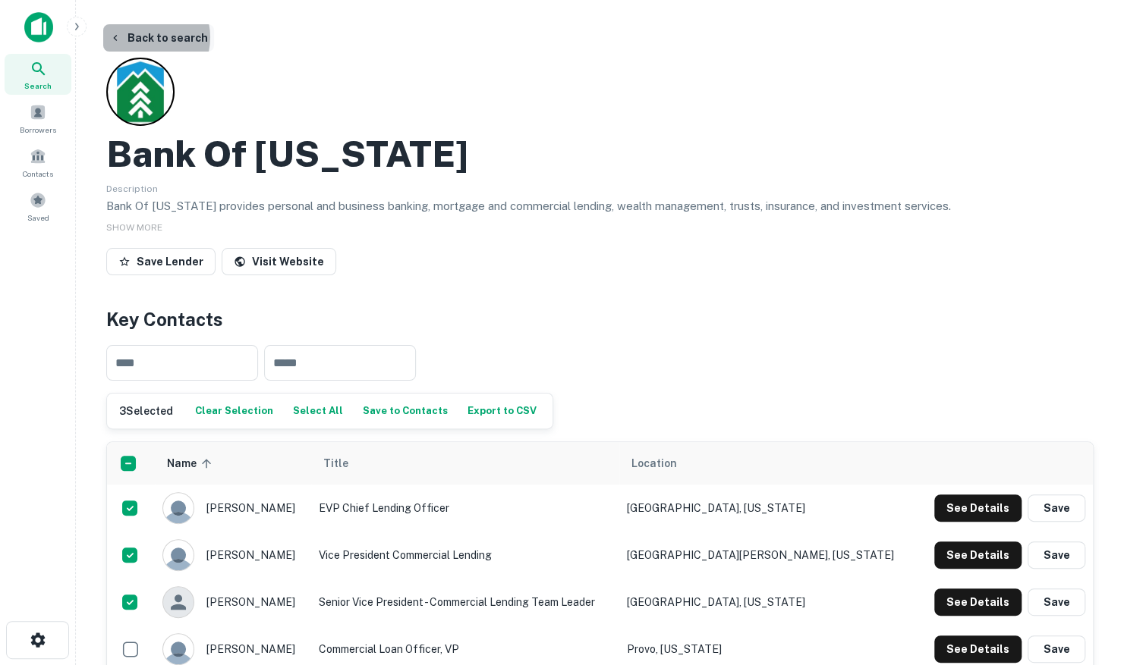
click at [143, 37] on button "Back to search" at bounding box center [158, 37] width 111 height 27
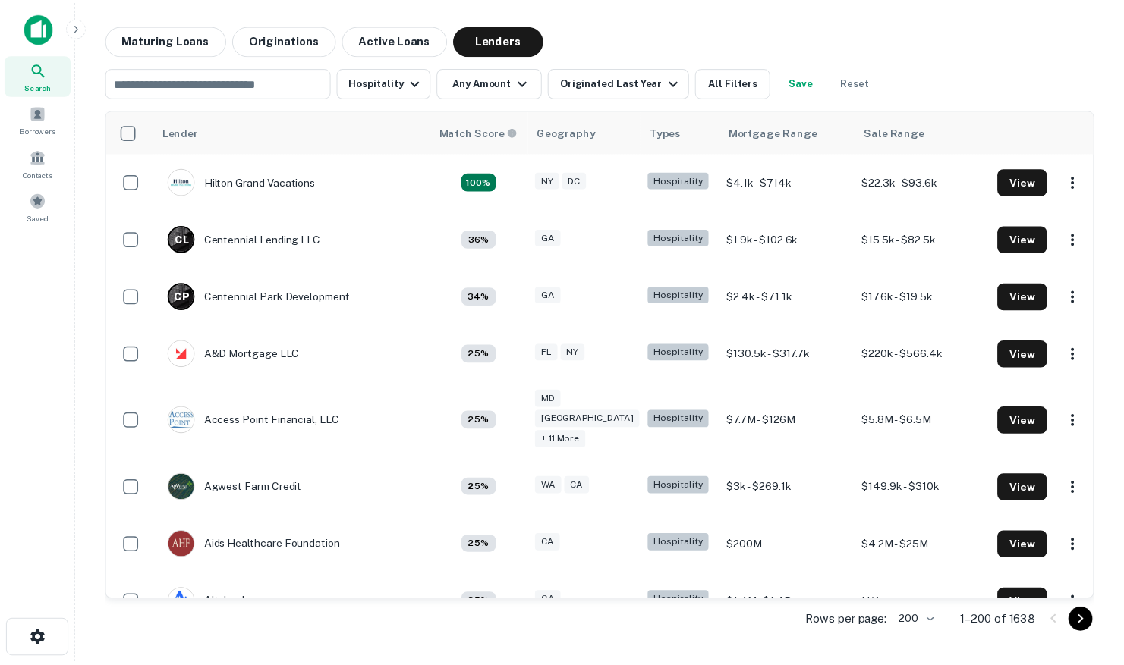
scroll to position [1214, 0]
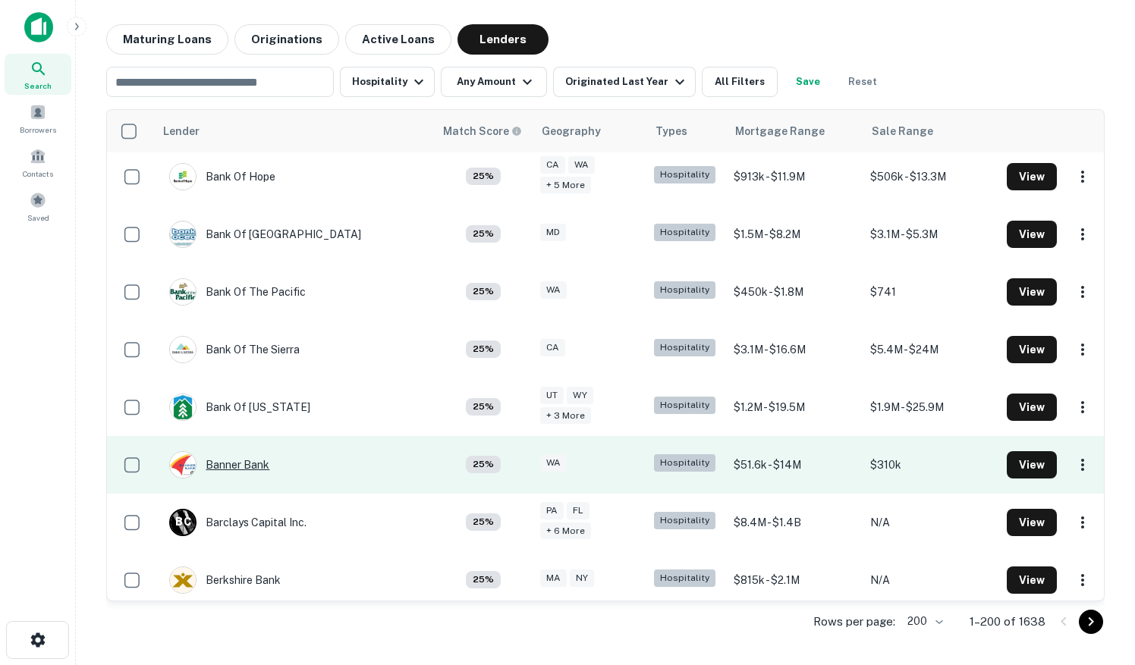
click at [232, 451] on div "Banner Bank" at bounding box center [219, 464] width 100 height 27
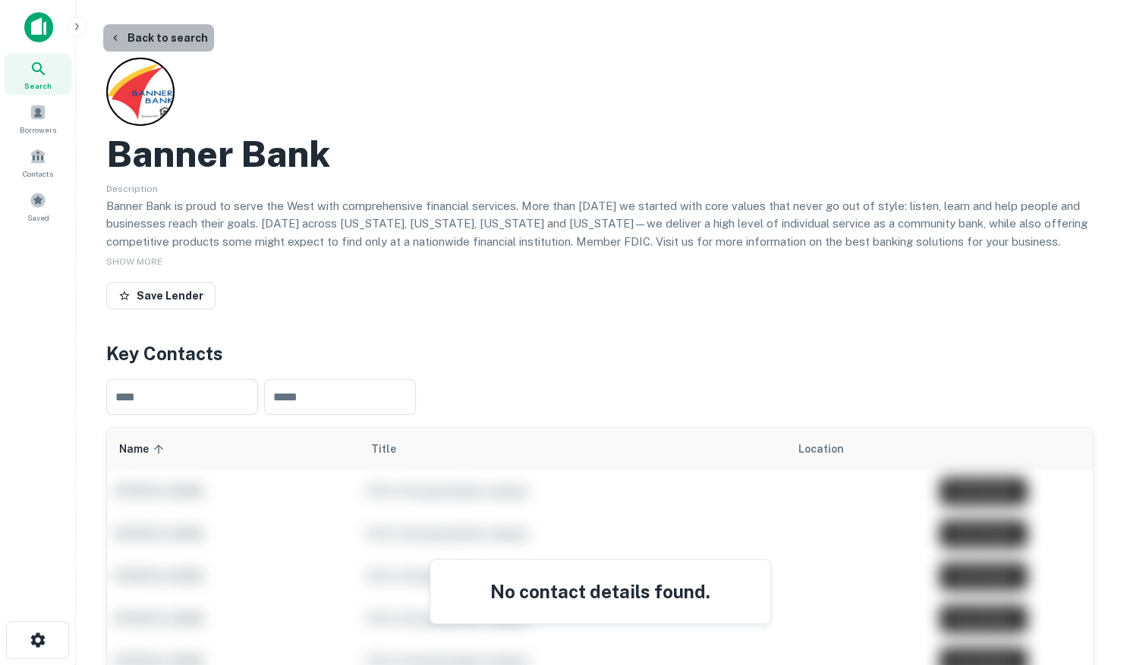
click at [158, 36] on button "Back to search" at bounding box center [158, 37] width 111 height 27
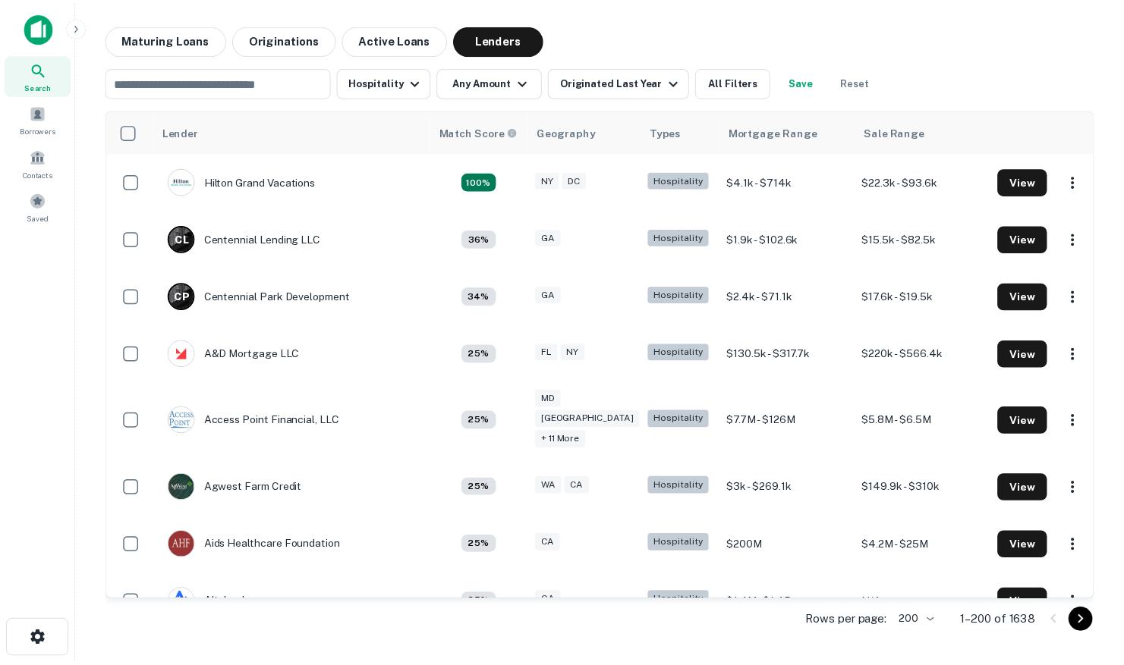
scroll to position [1517, 0]
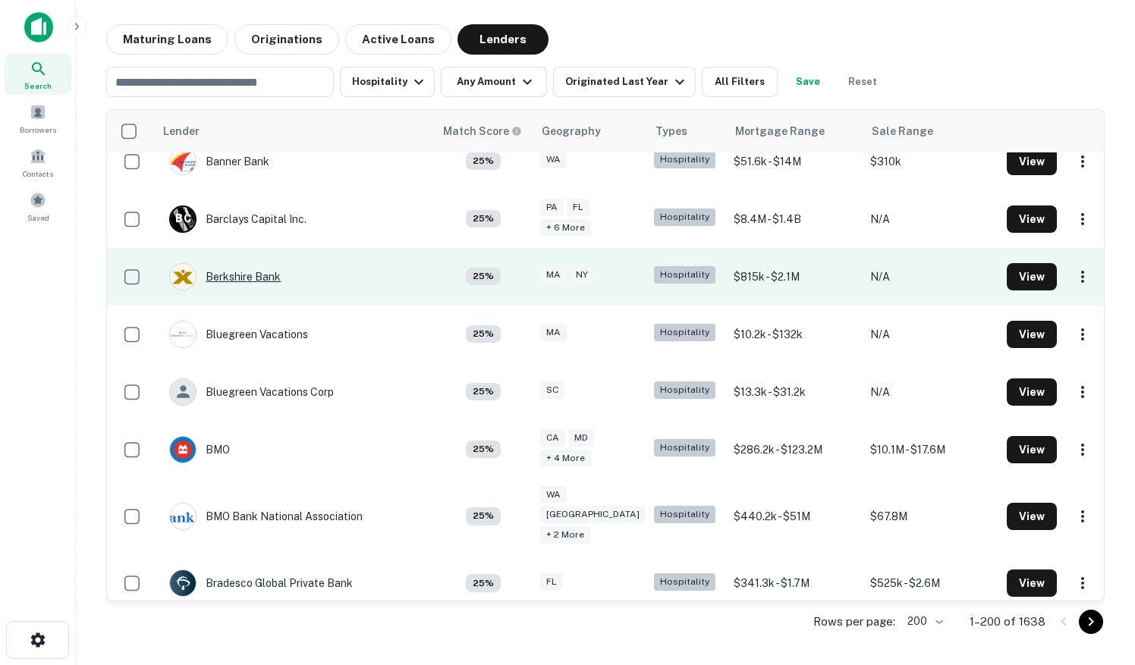
click at [237, 263] on div "Berkshire Bank" at bounding box center [225, 276] width 112 height 27
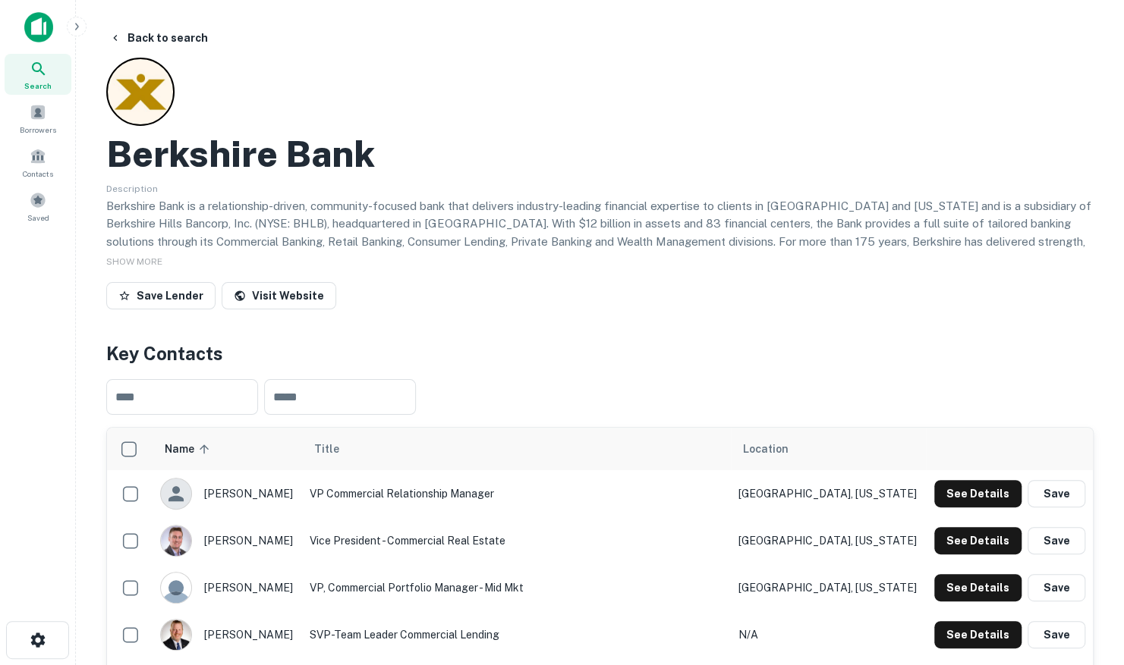
scroll to position [228, 0]
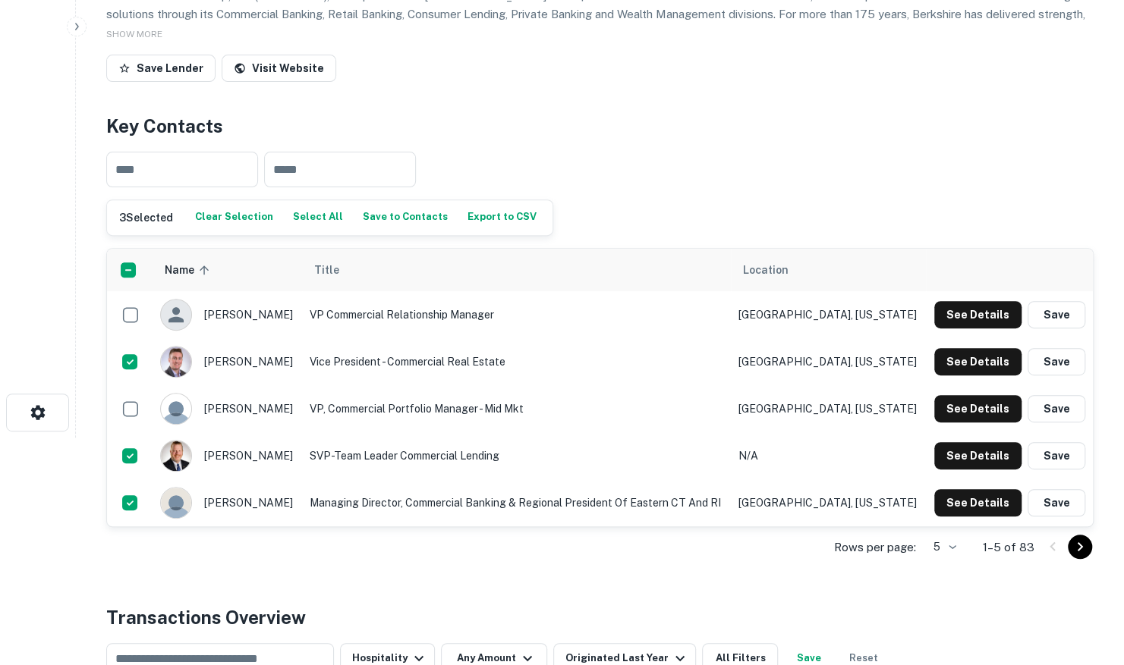
click at [381, 223] on button "Save to Contacts" at bounding box center [405, 217] width 93 height 23
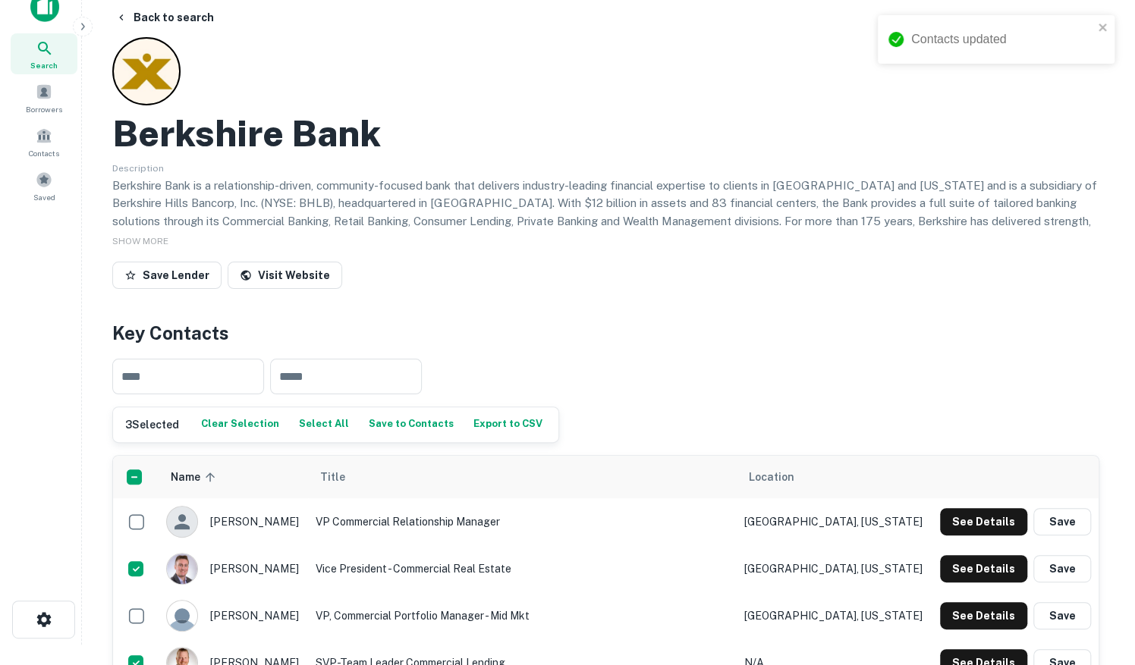
scroll to position [0, 0]
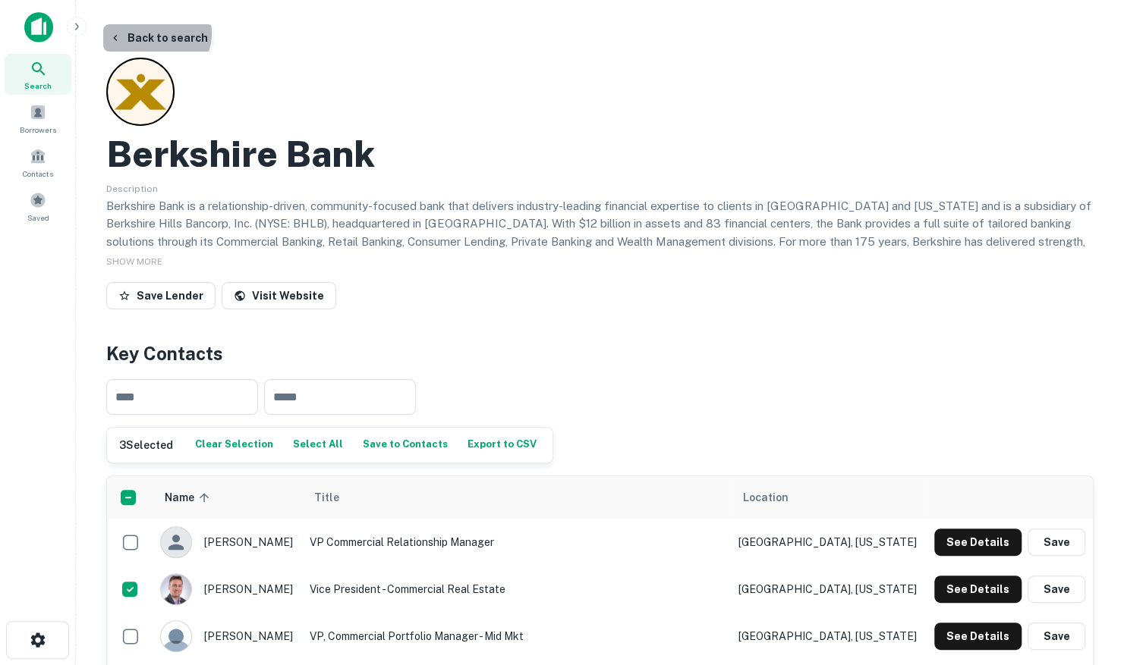
click at [155, 33] on button "Back to search" at bounding box center [158, 37] width 111 height 27
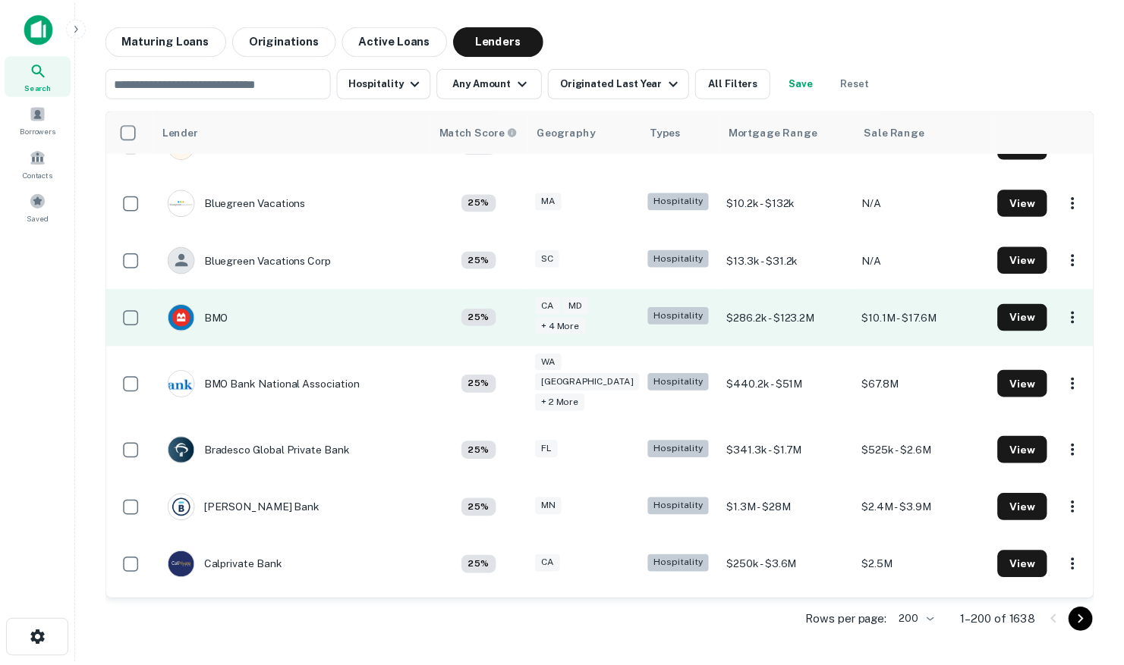
scroll to position [1669, 0]
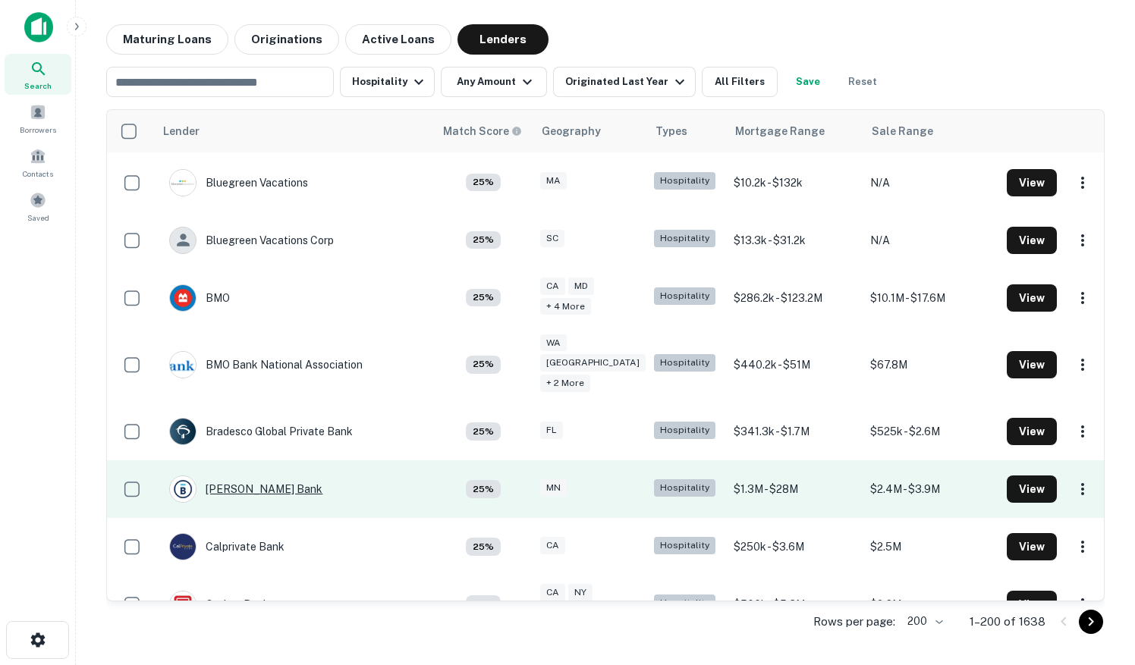
click at [244, 476] on div "Bremer Bank" at bounding box center [245, 489] width 153 height 27
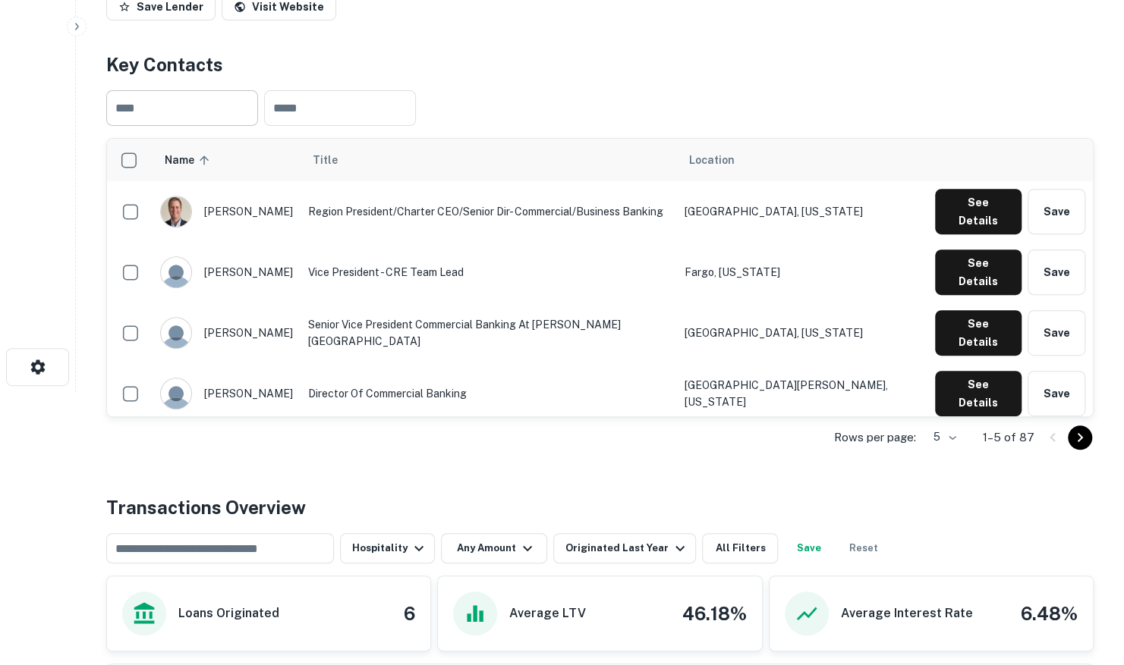
scroll to position [303, 0]
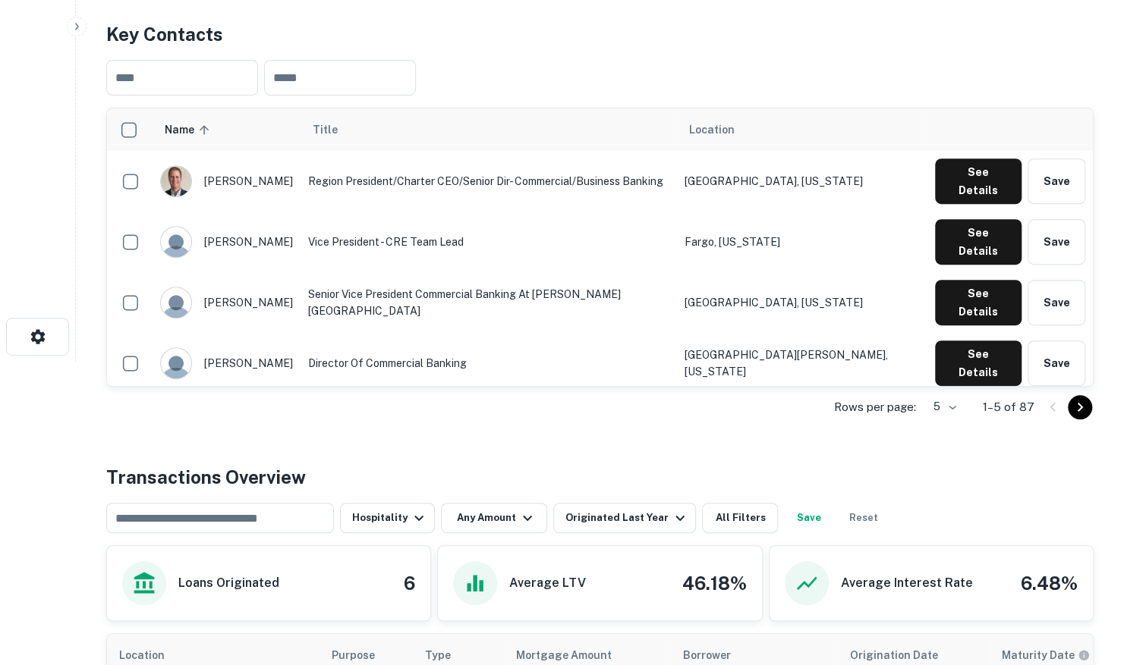
click at [948, 362] on body "Search Borrowers Contacts Saved Back to search Bremer Bank Description At Breme…" at bounding box center [562, 29] width 1124 height 665
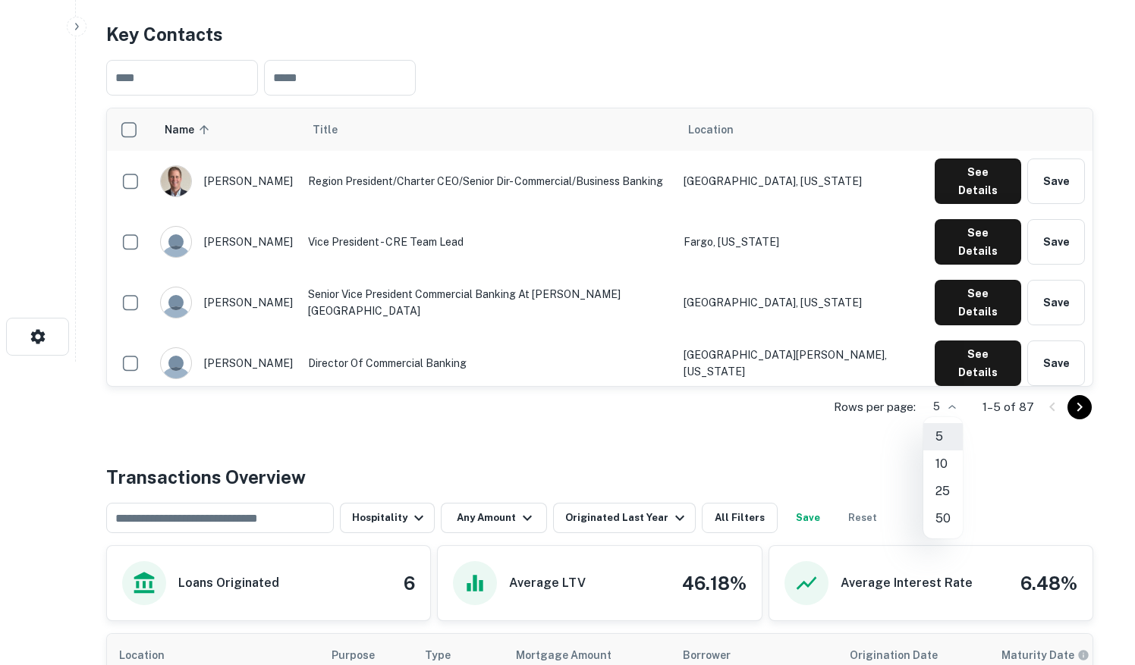
click at [926, 511] on li "50" at bounding box center [942, 518] width 39 height 27
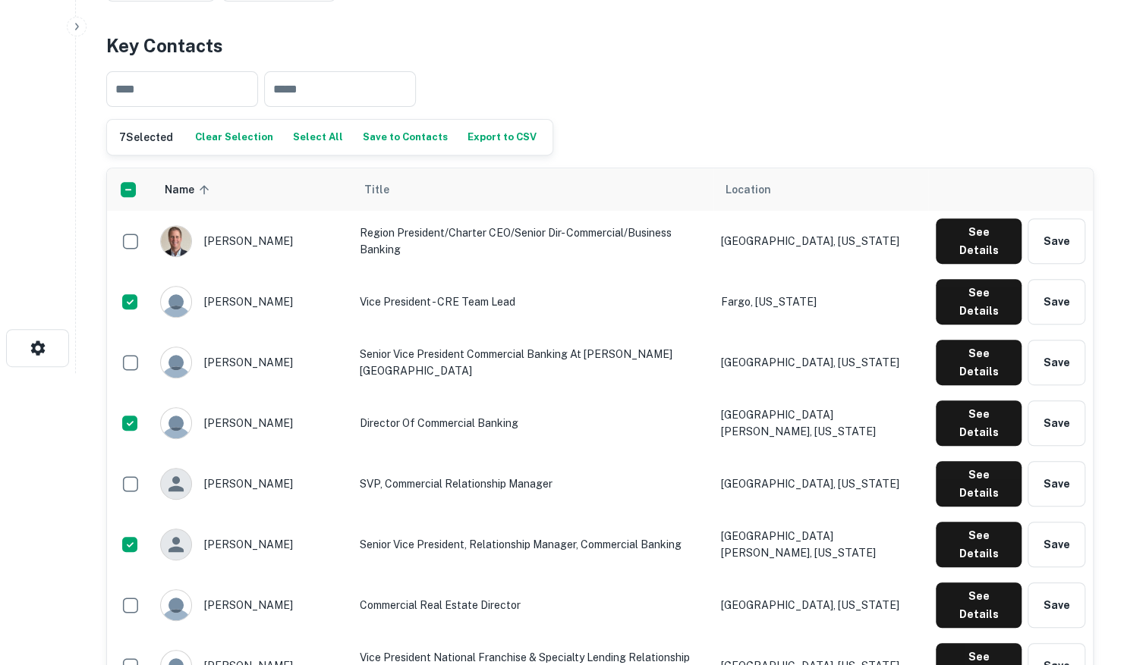
scroll to position [152, 0]
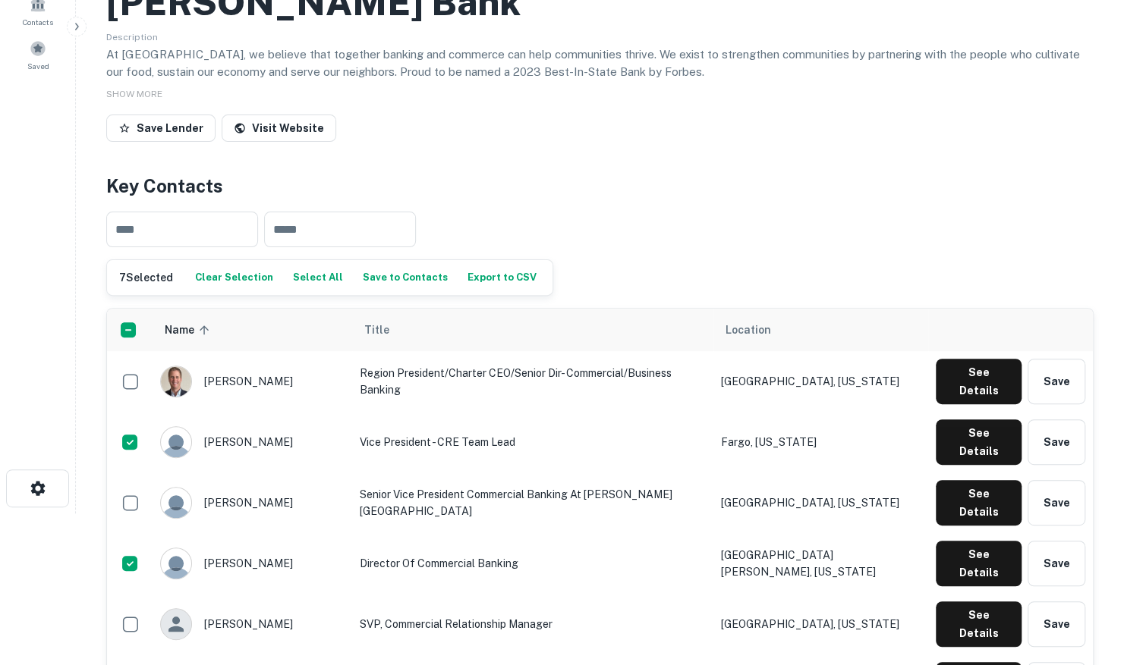
click at [381, 281] on button "Save to Contacts" at bounding box center [405, 277] width 93 height 23
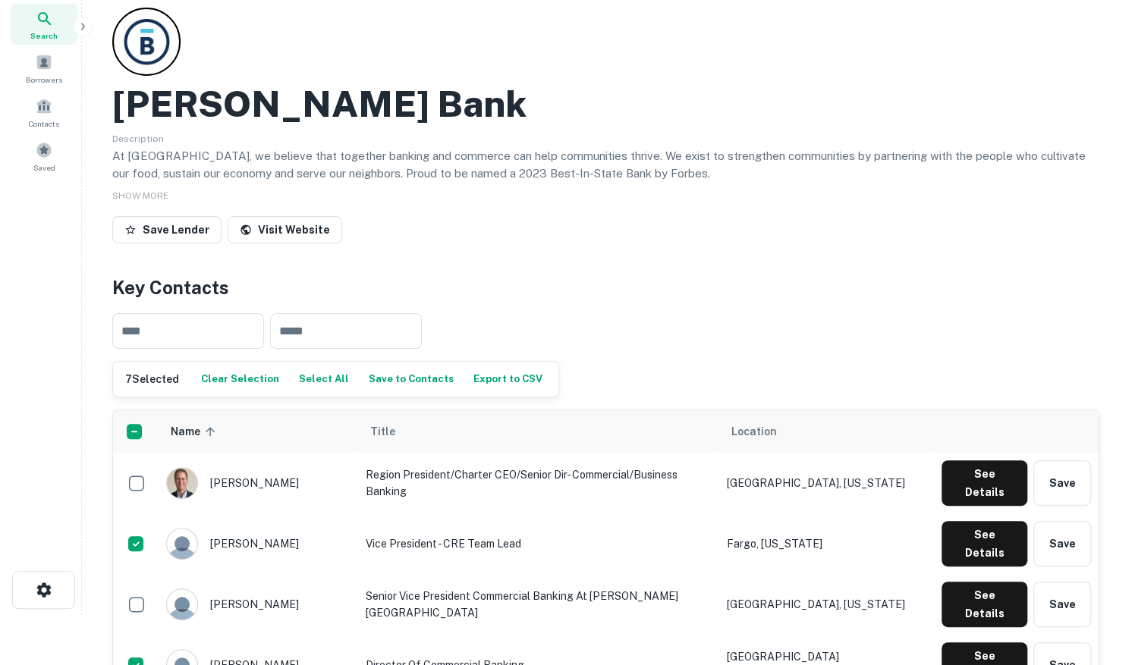
scroll to position [0, 0]
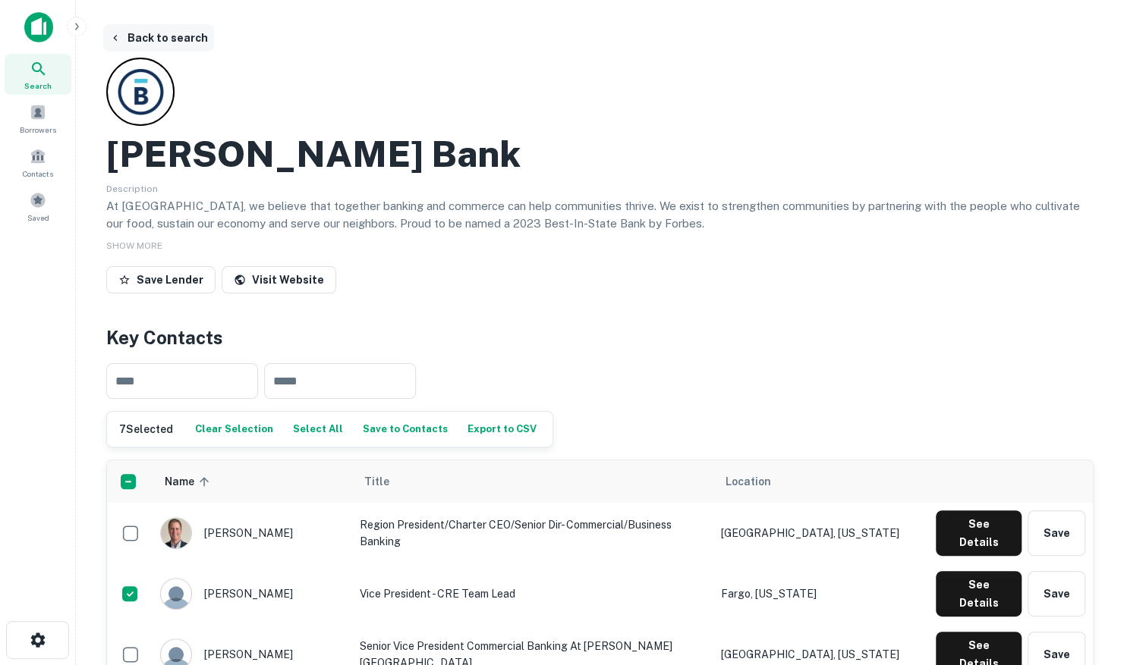
click at [174, 36] on button "Back to search" at bounding box center [158, 37] width 111 height 27
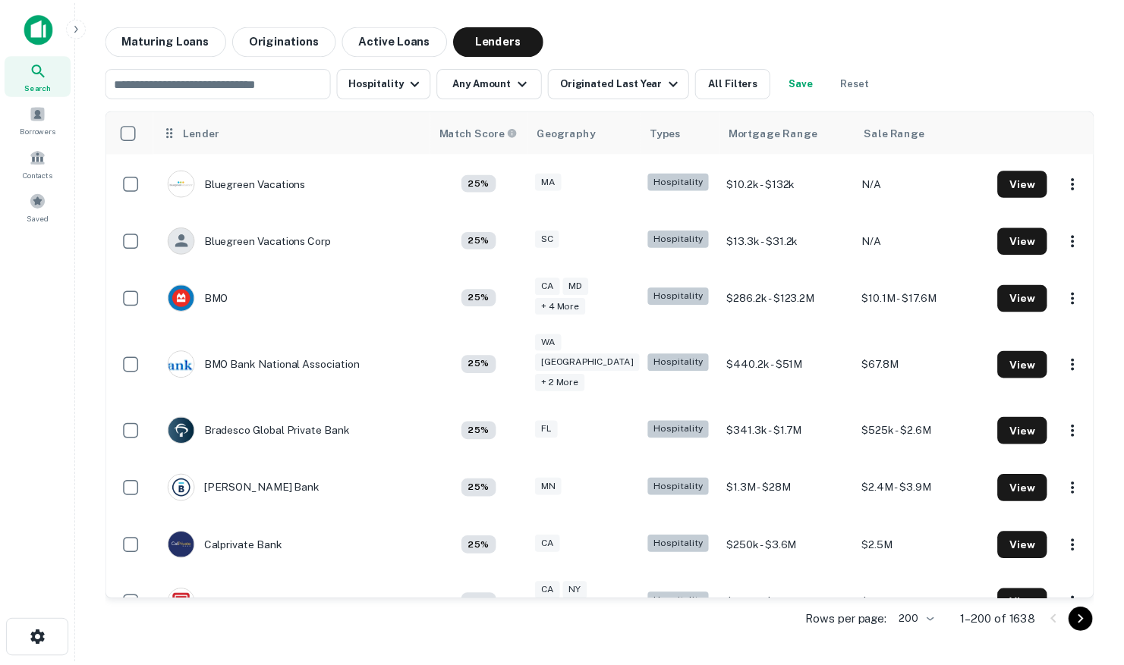
scroll to position [1821, 0]
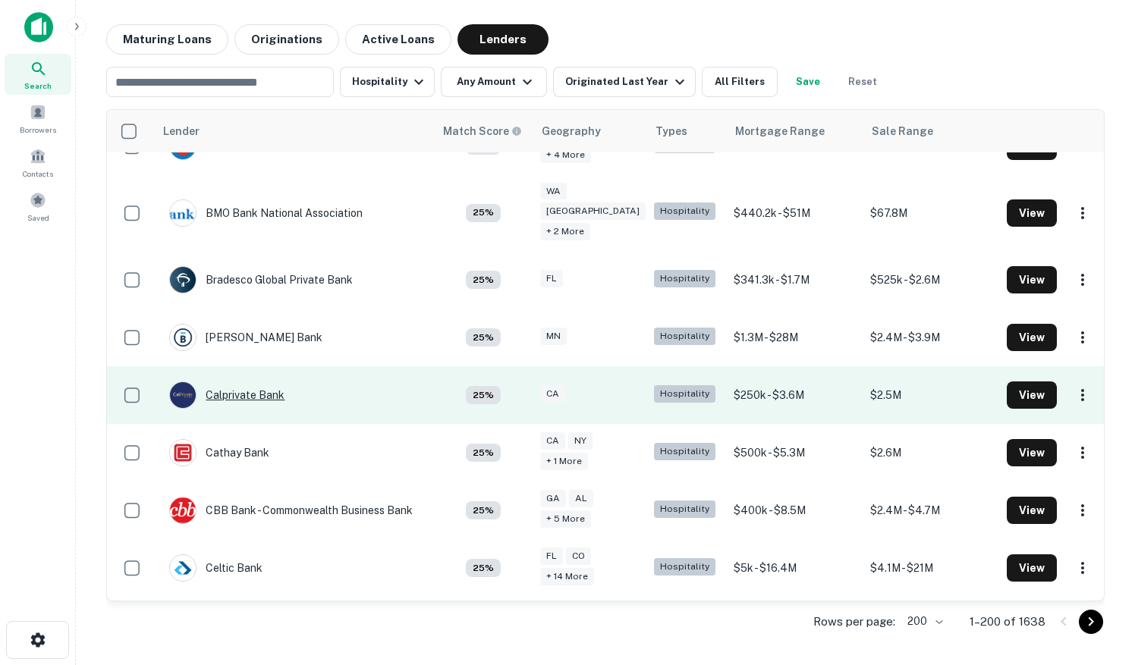
click at [240, 382] on div "Calprivate Bank" at bounding box center [226, 395] width 115 height 27
